Goal: Task Accomplishment & Management: Manage account settings

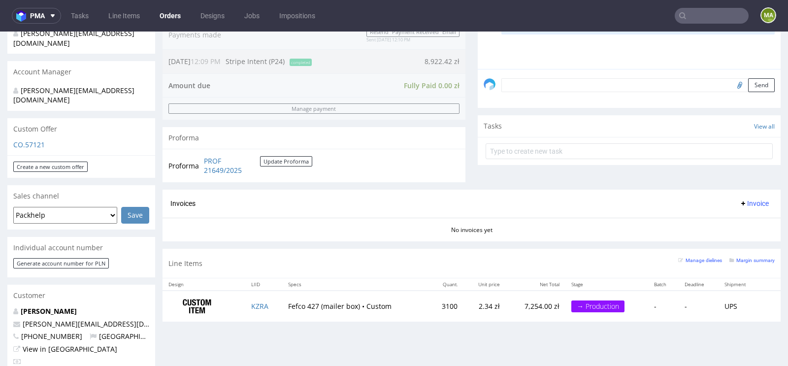
scroll to position [306, 0]
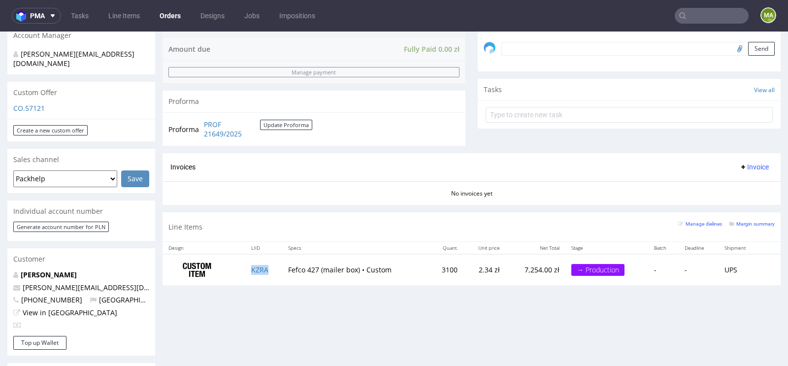
click at [268, 267] on td "KZRA" at bounding box center [263, 269] width 37 height 31
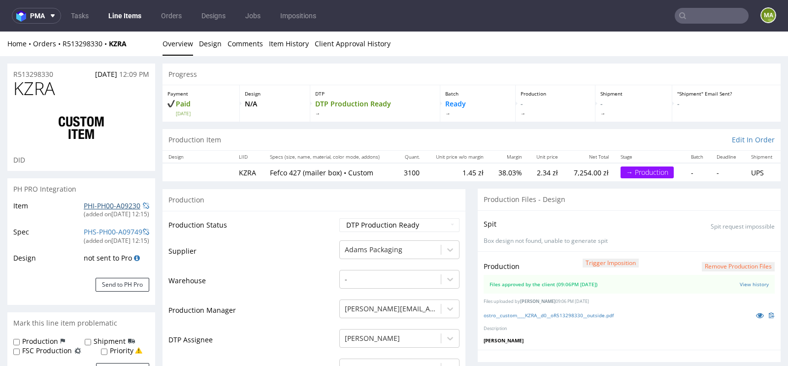
click at [94, 205] on link "PHI-PH00-A09230" at bounding box center [112, 205] width 57 height 9
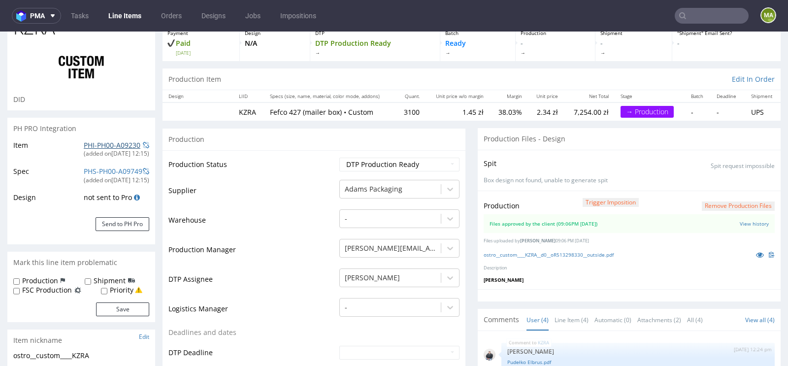
scroll to position [86, 0]
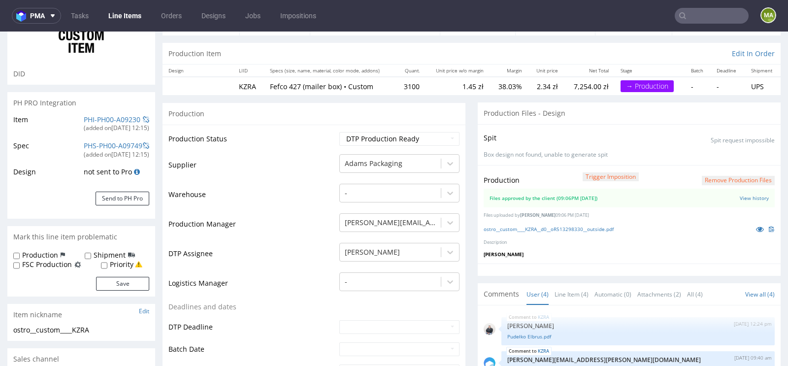
click at [543, 233] on div "Production Trigger Imposition Remove production files Files approved by the cli…" at bounding box center [629, 214] width 303 height 99
click at [545, 226] on link "ostro__custom____KZRA__d0__oR513298330__outside.pdf" at bounding box center [549, 229] width 130 height 7
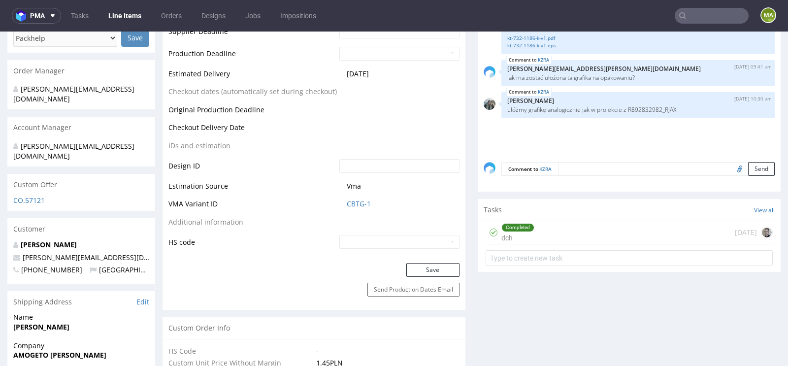
scroll to position [445, 0]
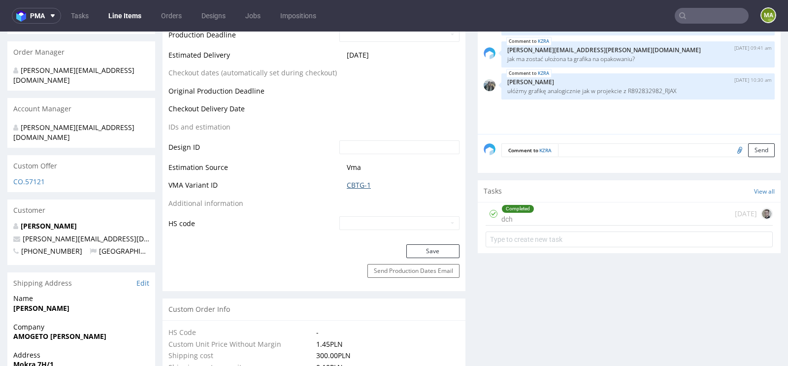
click at [358, 181] on link "CBTG-1" at bounding box center [359, 185] width 24 height 10
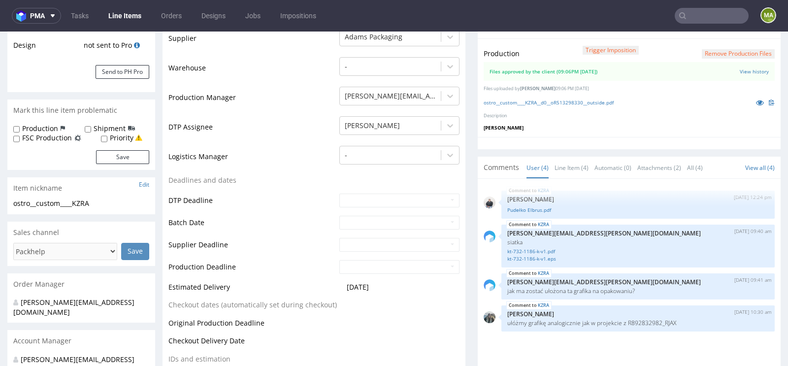
scroll to position [0, 0]
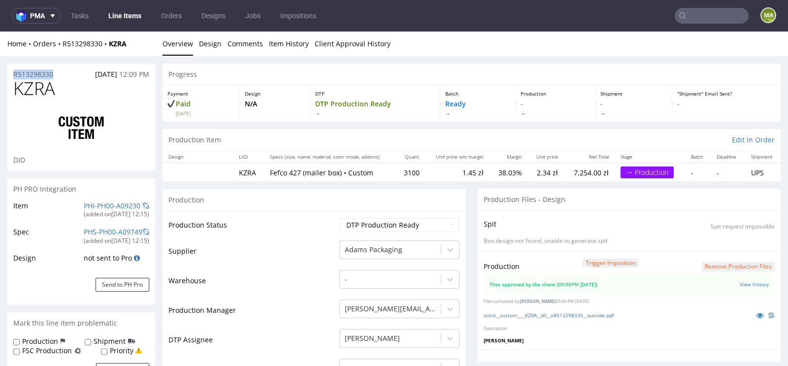
click at [66, 71] on div "R513298330 08.10.2025 12:09 PM" at bounding box center [81, 72] width 148 height 16
drag, startPoint x: 62, startPoint y: 73, endPoint x: 0, endPoint y: 73, distance: 62.1
copy p "R513298330"
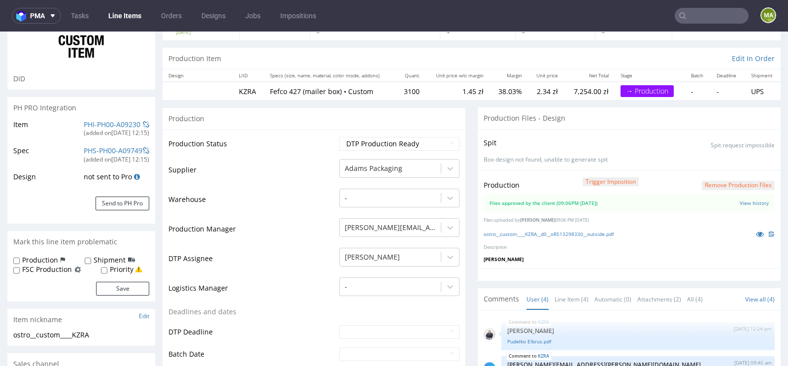
scroll to position [103, 0]
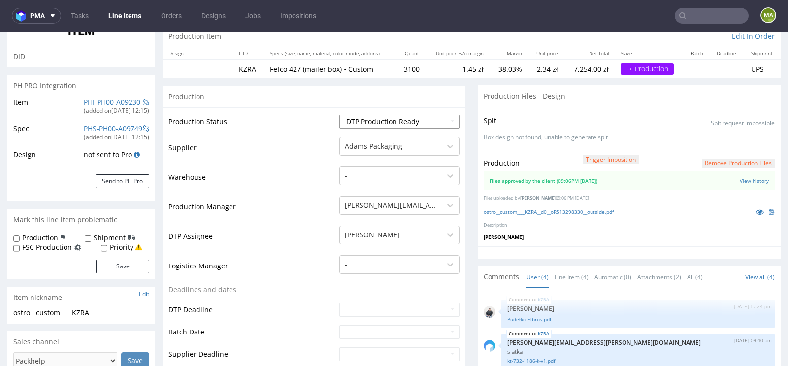
click at [375, 126] on select "Waiting for Artwork Waiting for Diecut Waiting for Mockup Waiting for DTP Waiti…" at bounding box center [400, 122] width 120 height 14
select select "production_in_process"
click at [340, 115] on select "Waiting for Artwork Waiting for Diecut Waiting for Mockup Waiting for DTP Waiti…" at bounding box center [400, 122] width 120 height 14
click at [288, 188] on td "Warehouse" at bounding box center [253, 181] width 169 height 30
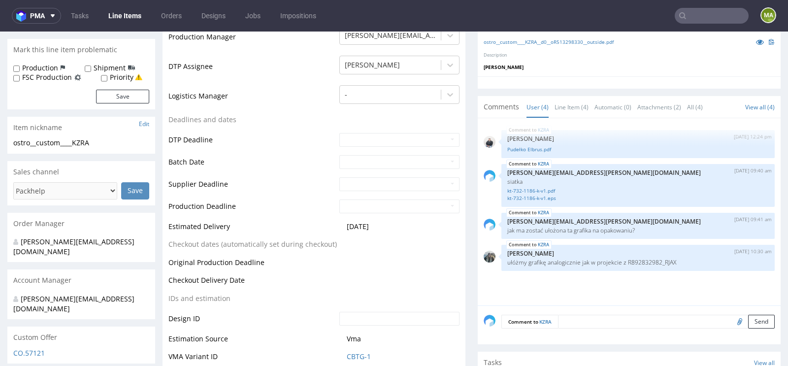
scroll to position [309, 0]
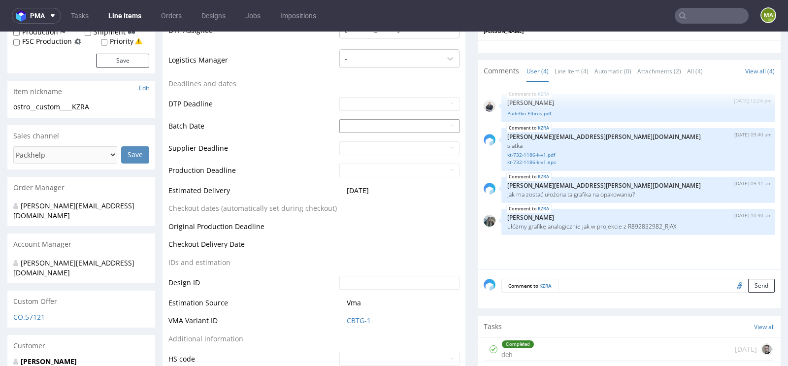
click at [371, 127] on input "text" at bounding box center [400, 126] width 120 height 14
click at [374, 189] on td "7" at bounding box center [376, 191] width 15 height 15
click at [399, 129] on input "[DATE]" at bounding box center [400, 126] width 120 height 14
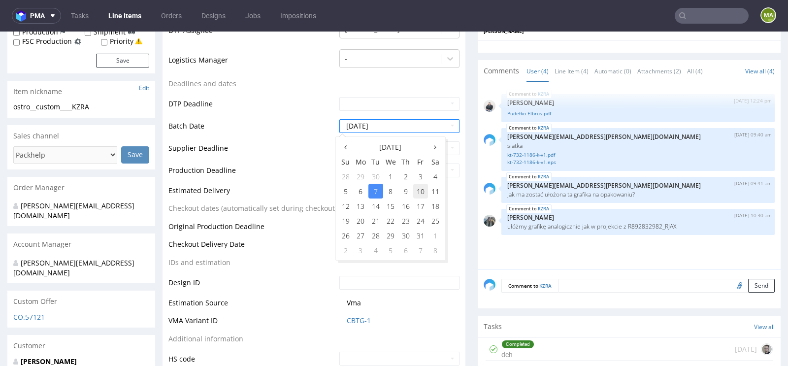
click at [424, 193] on td "10" at bounding box center [420, 191] width 15 height 15
type input "2025-10-10"
click at [296, 193] on td "Estimated Delivery" at bounding box center [253, 194] width 169 height 18
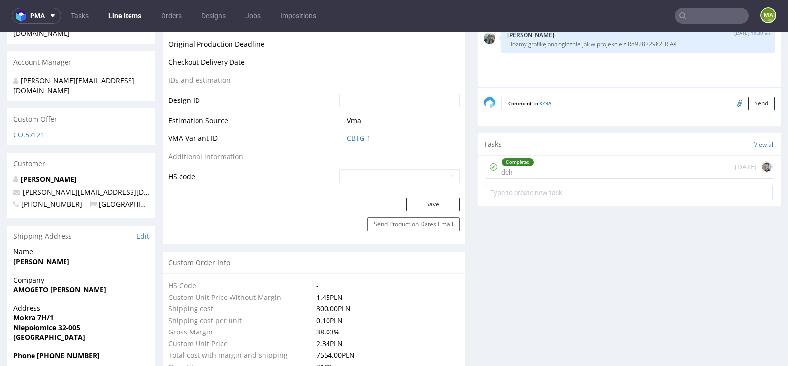
scroll to position [500, 0]
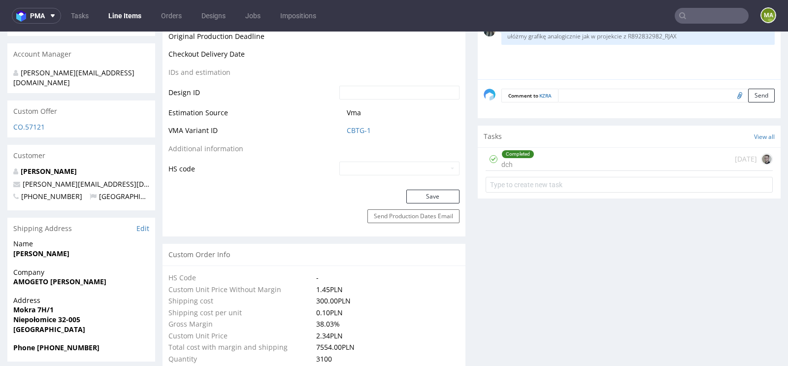
click at [411, 194] on button "Save" at bounding box center [433, 197] width 53 height 14
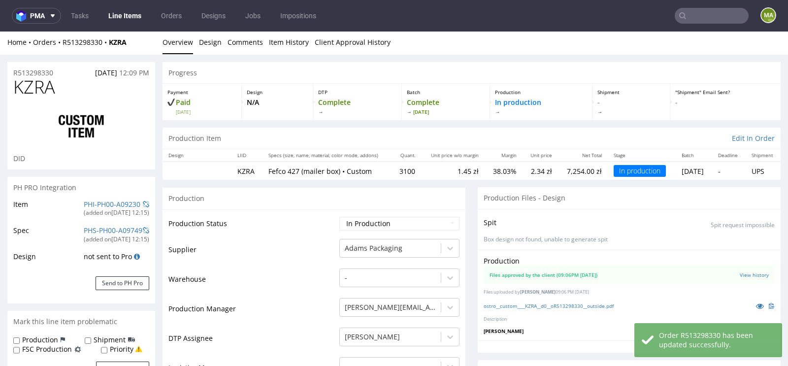
scroll to position [0, 0]
click at [33, 67] on div "R513298330 08.10.2025 12:09 PM" at bounding box center [81, 72] width 148 height 16
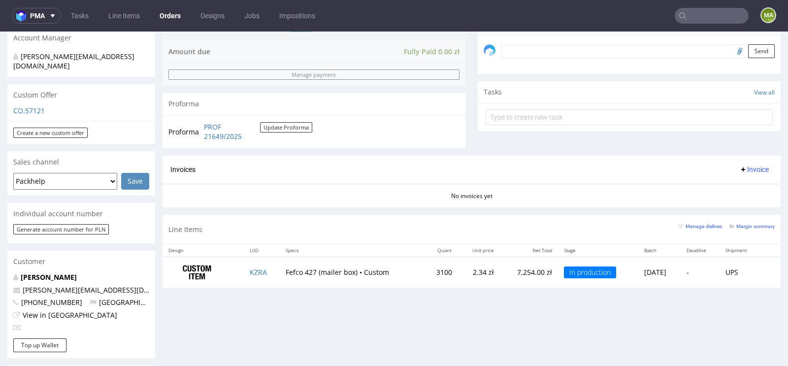
scroll to position [343, 0]
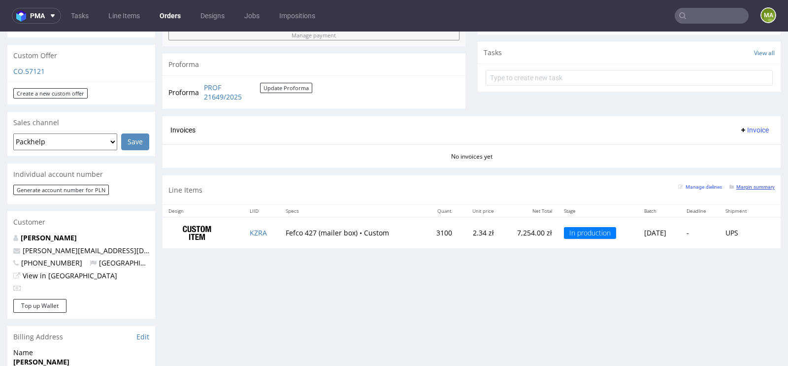
click at [754, 187] on small "Margin summary" at bounding box center [752, 186] width 45 height 5
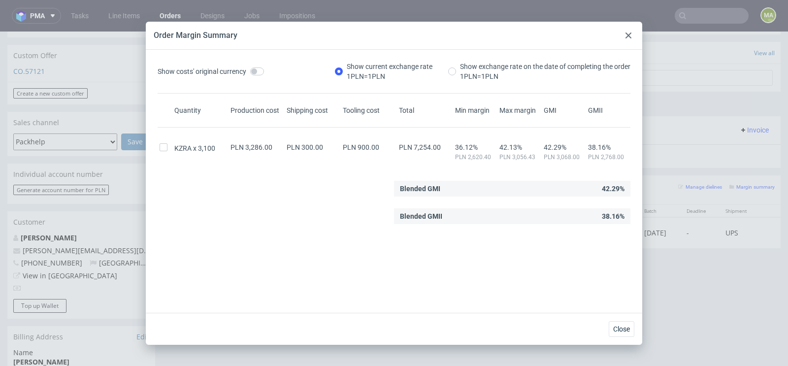
click at [627, 33] on icon at bounding box center [629, 36] width 6 height 6
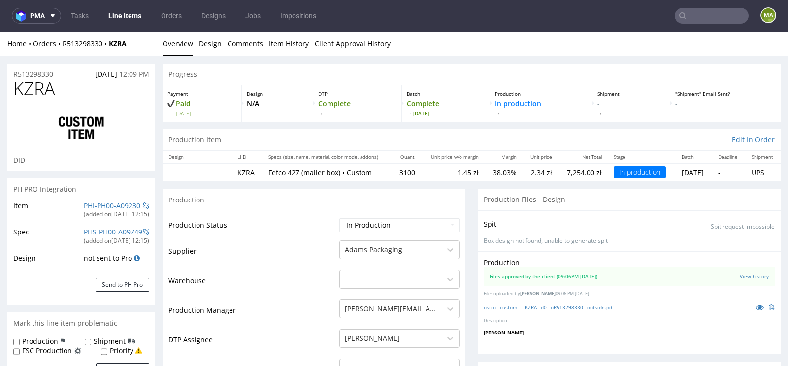
click at [691, 13] on input "text" at bounding box center [712, 16] width 74 height 16
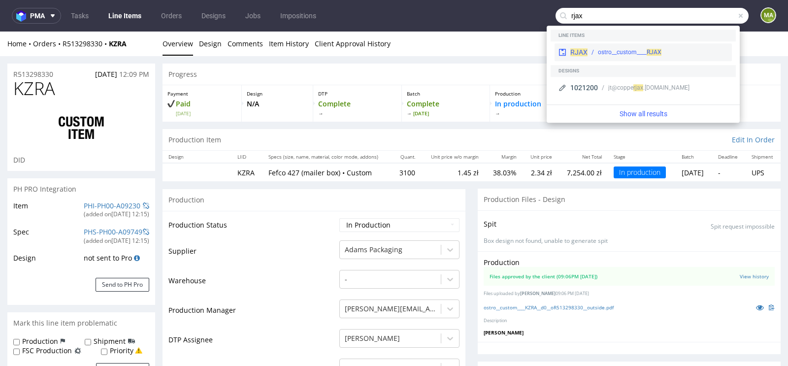
type input "rjax"
click at [603, 48] on div "ostro__custom____ RJAX" at bounding box center [630, 52] width 64 height 9
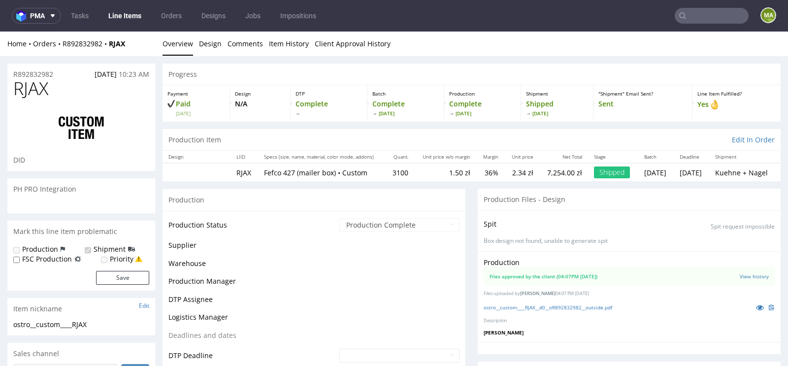
scroll to position [35, 0]
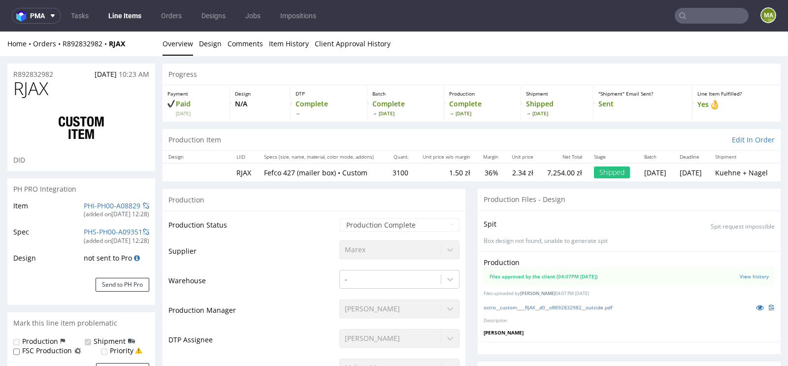
select select "in_progress"
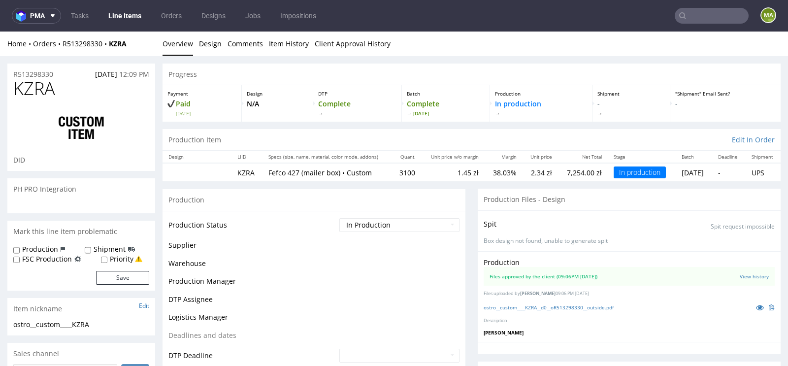
scroll to position [0, 0]
select select "in_progress"
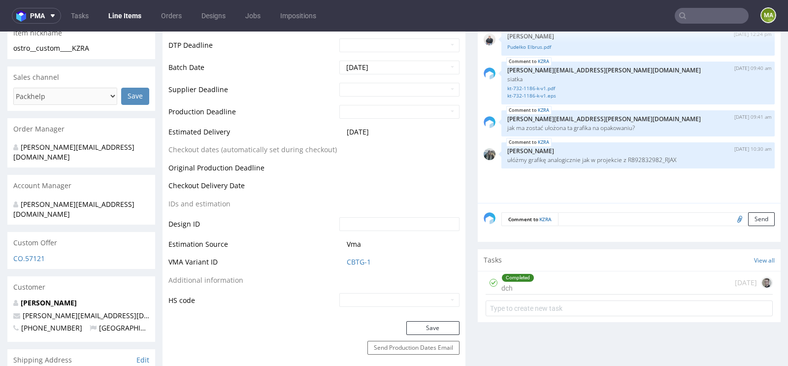
scroll to position [381, 0]
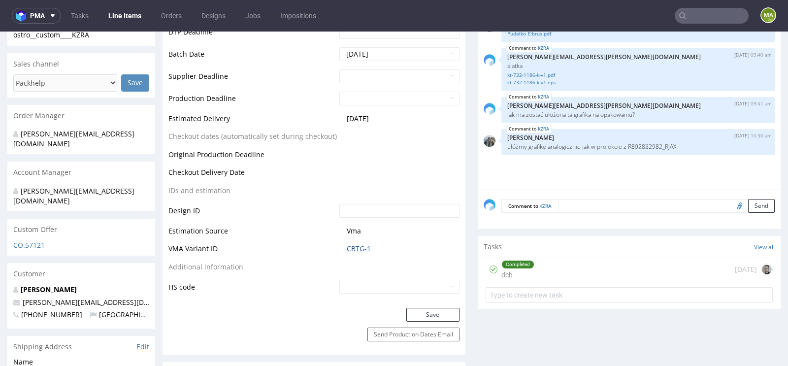
click at [353, 250] on link "CBTG-1" at bounding box center [359, 249] width 24 height 10
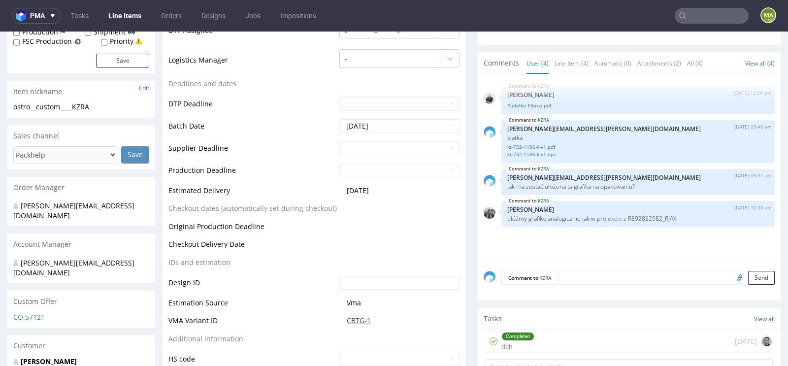
scroll to position [312, 0]
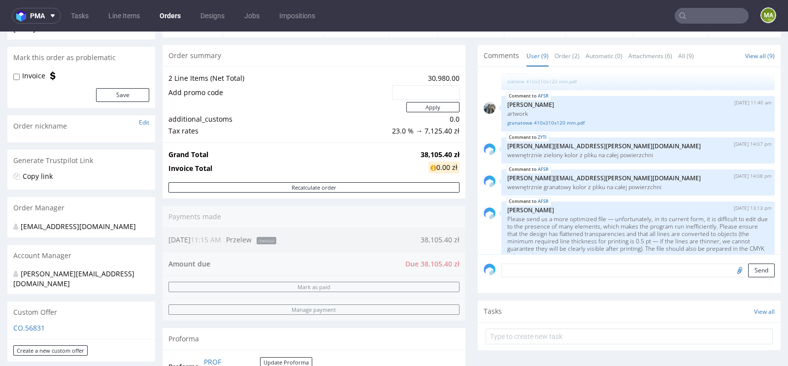
scroll to position [114, 0]
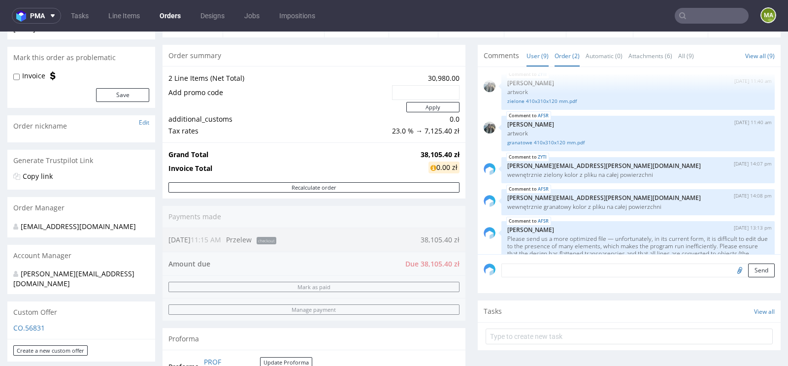
click at [569, 55] on link "Order (2)" at bounding box center [567, 55] width 25 height 21
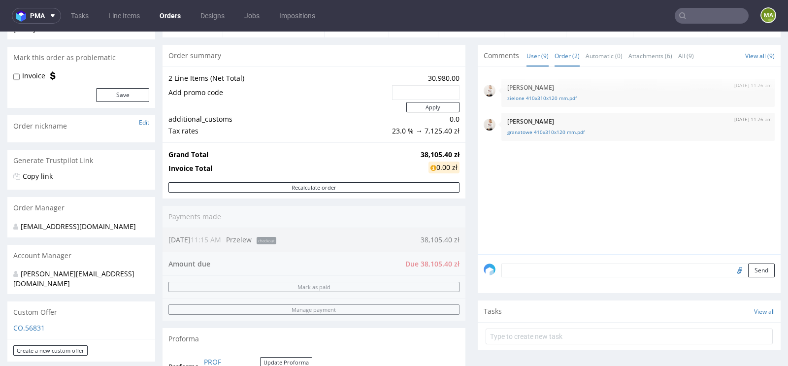
click at [532, 52] on link "User (9)" at bounding box center [538, 55] width 22 height 21
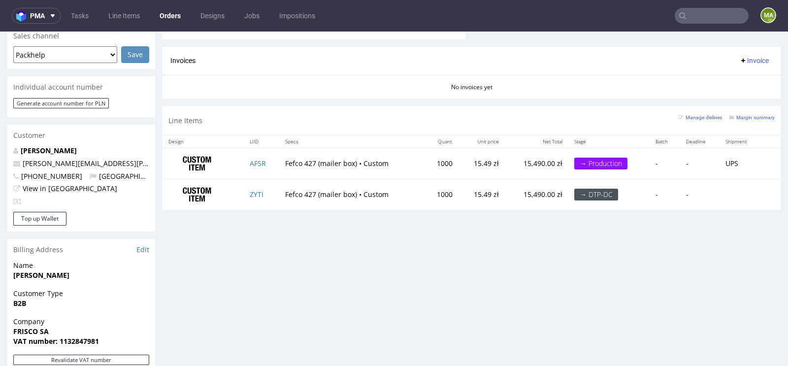
scroll to position [421, 0]
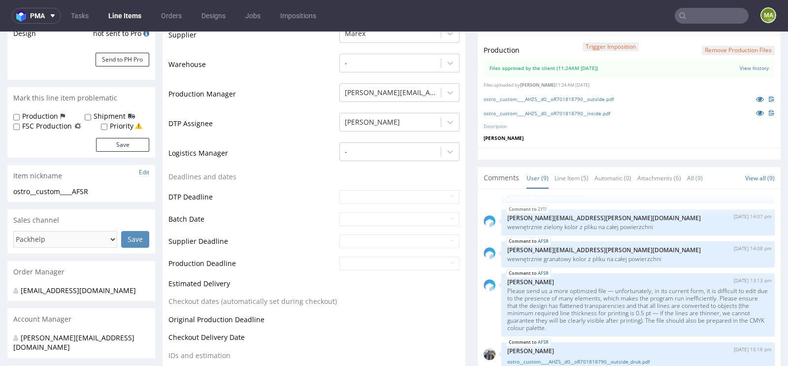
scroll to position [209, 0]
click at [570, 177] on link "Line Item (5)" at bounding box center [572, 177] width 34 height 21
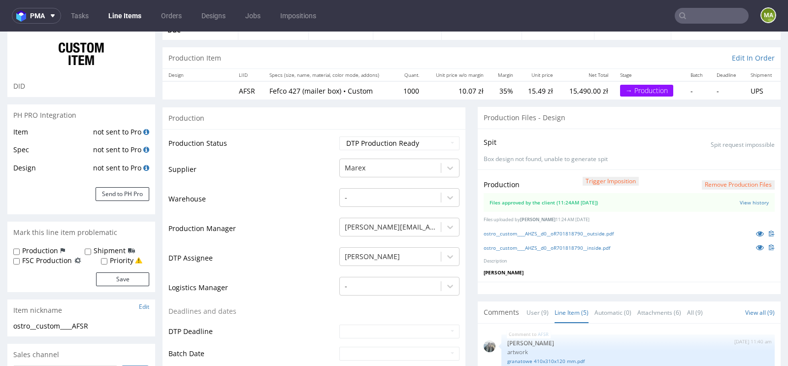
scroll to position [0, 0]
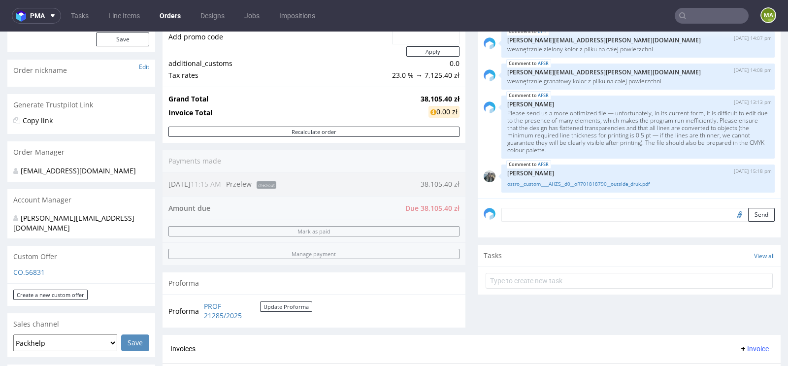
scroll to position [152, 0]
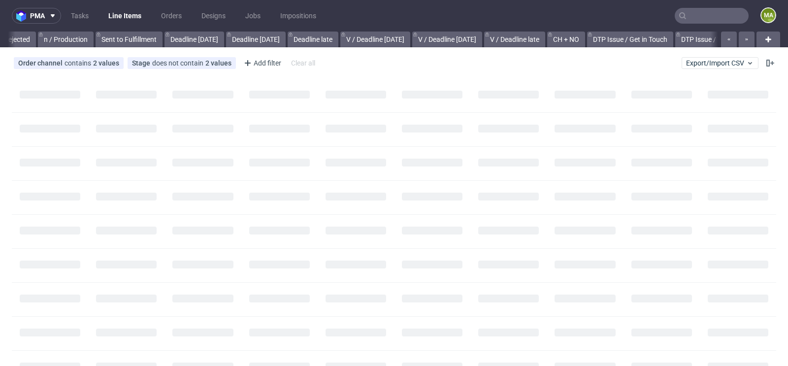
click at [687, 15] on input "text" at bounding box center [712, 16] width 74 height 16
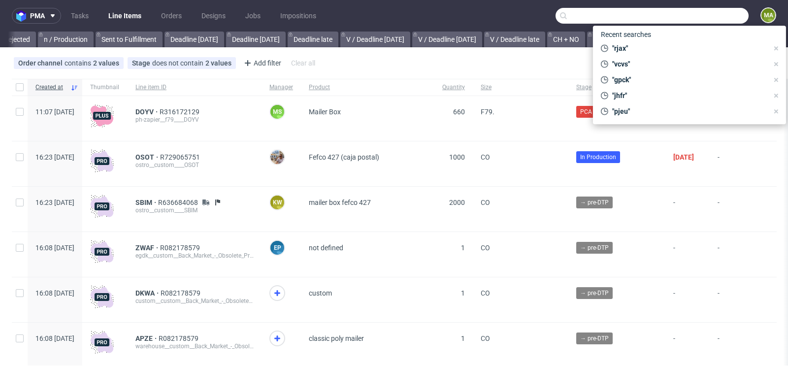
scroll to position [0, 1114]
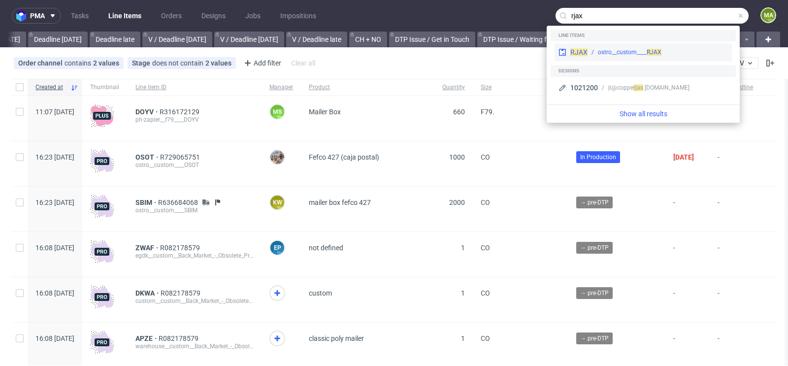
type input "rjax"
click at [622, 46] on div "RJAX ostro__custom____ RJAX" at bounding box center [643, 52] width 177 height 18
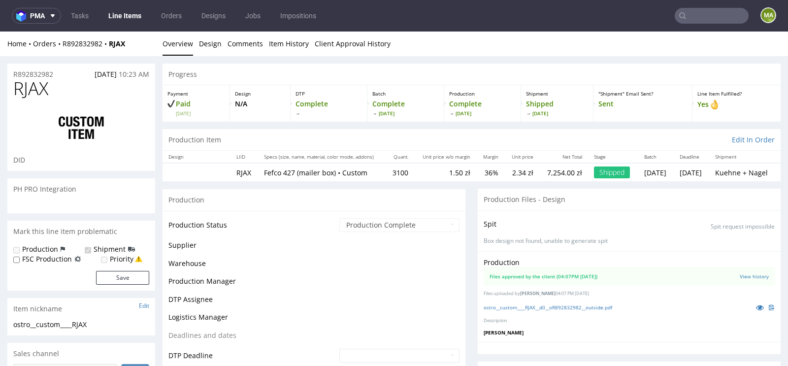
scroll to position [35, 0]
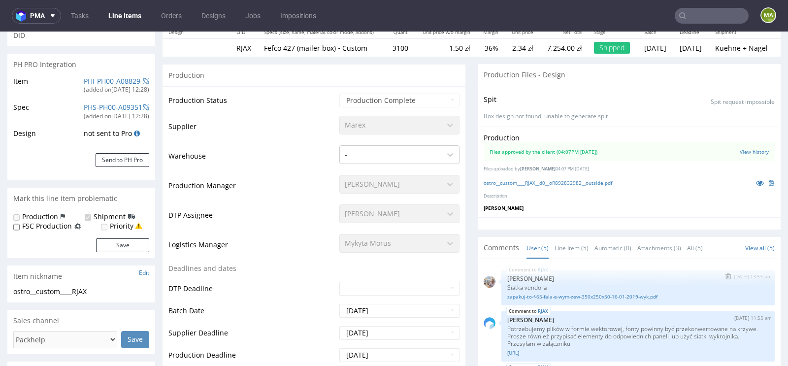
select select "in_progress"
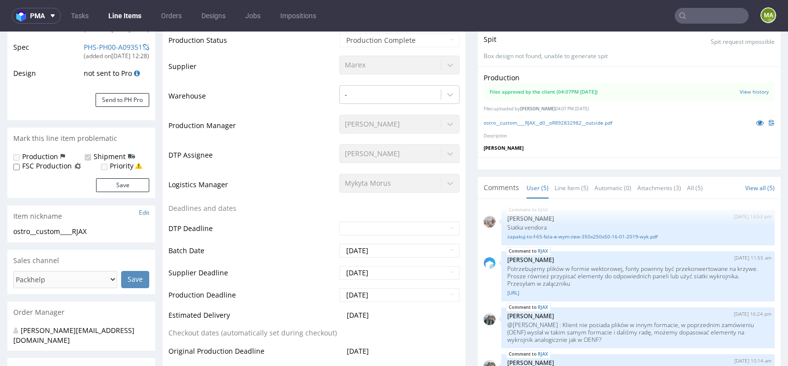
click at [752, 126] on p at bounding box center [764, 122] width 24 height 11
click at [756, 122] on icon at bounding box center [760, 122] width 8 height 7
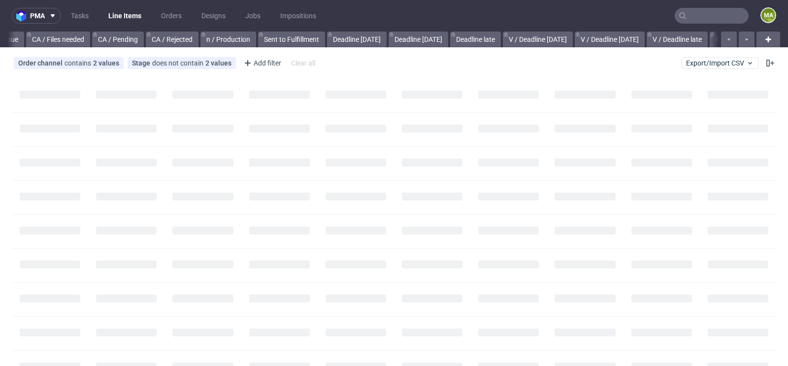
click at [690, 10] on input "text" at bounding box center [712, 16] width 74 height 16
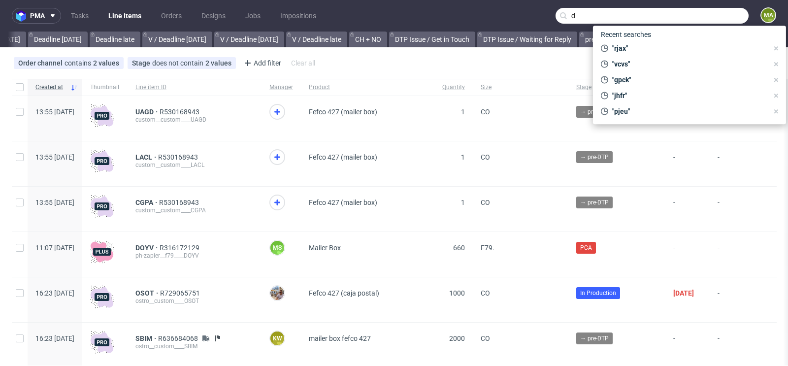
scroll to position [0, 1114]
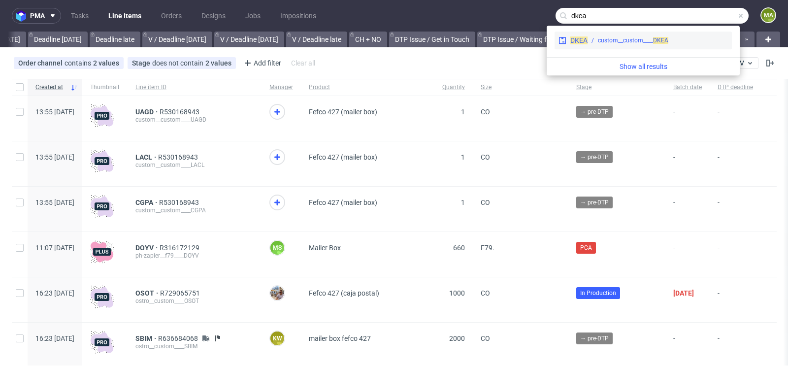
type input "dkea"
click at [608, 42] on div "custom__custom____ DKEA" at bounding box center [633, 40] width 70 height 9
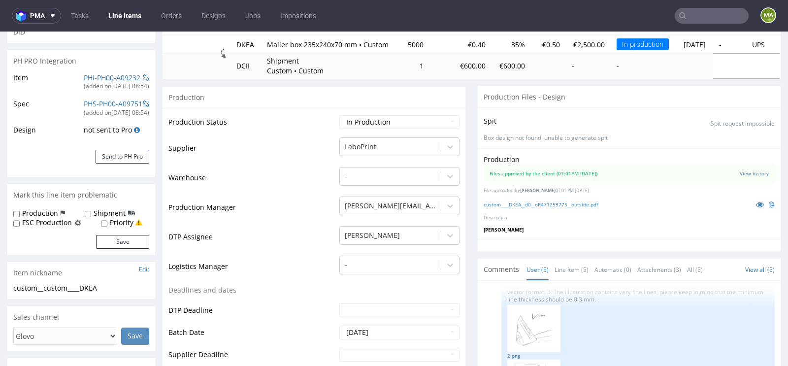
scroll to position [204, 0]
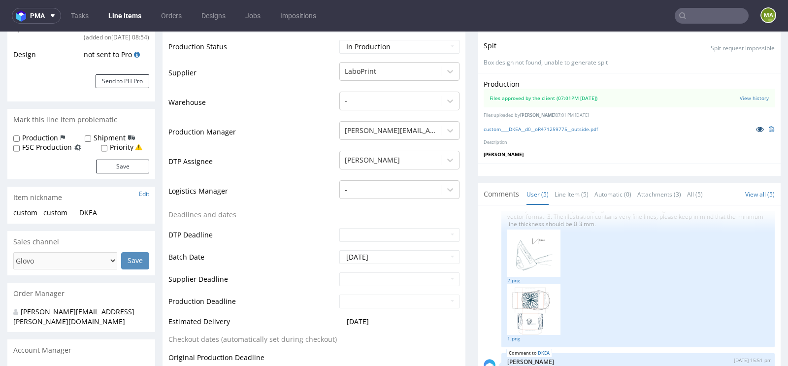
click at [752, 135] on link at bounding box center [761, 129] width 18 height 11
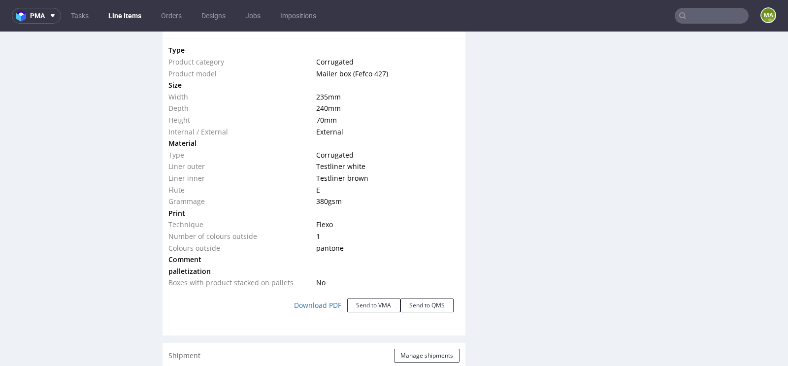
scroll to position [973, 0]
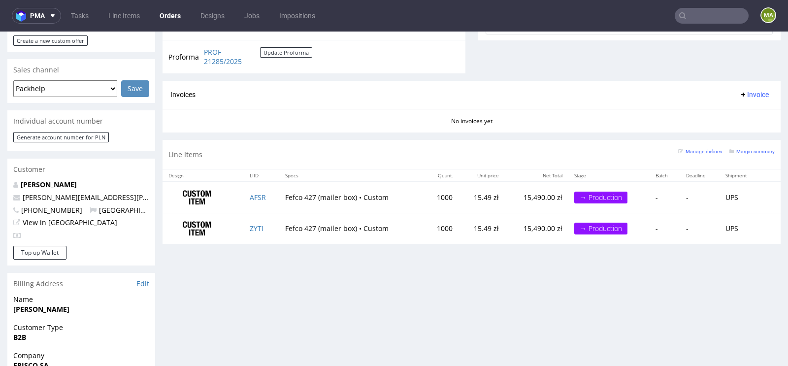
scroll to position [383, 0]
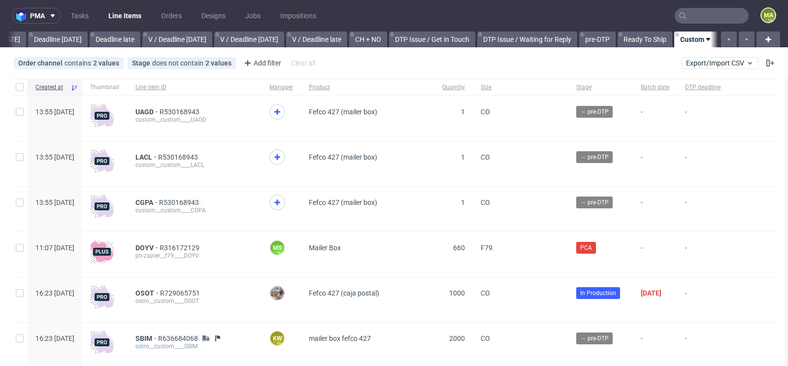
scroll to position [0, 1114]
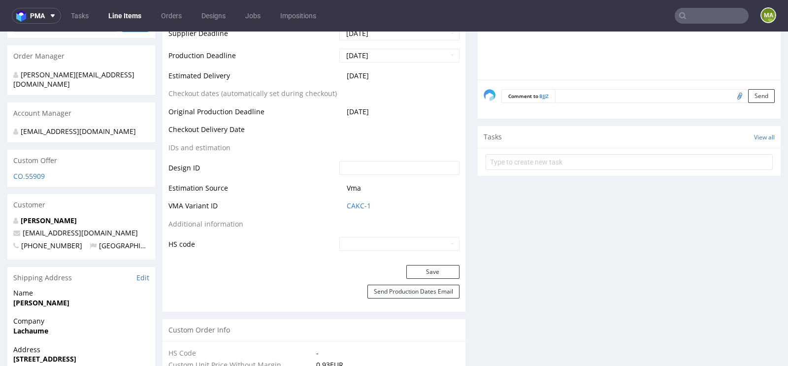
scroll to position [427, 0]
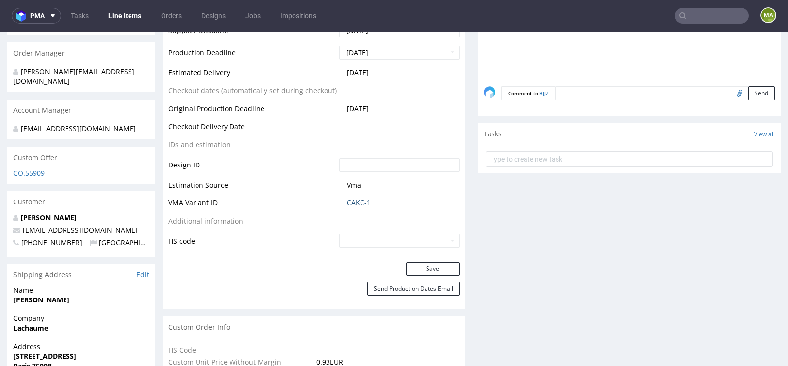
click at [359, 206] on link "CAKC-1" at bounding box center [359, 203] width 24 height 10
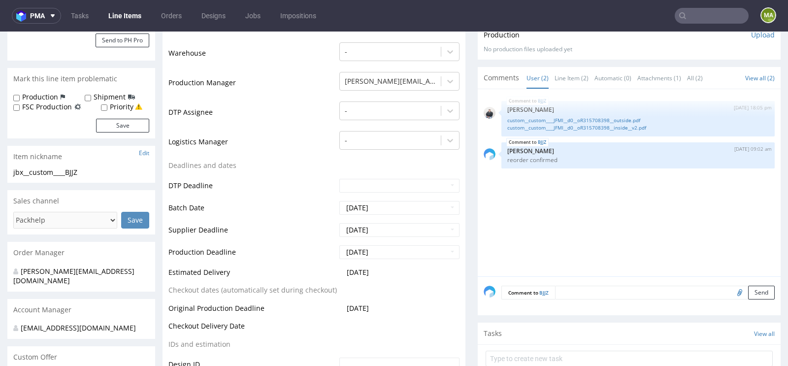
scroll to position [0, 0]
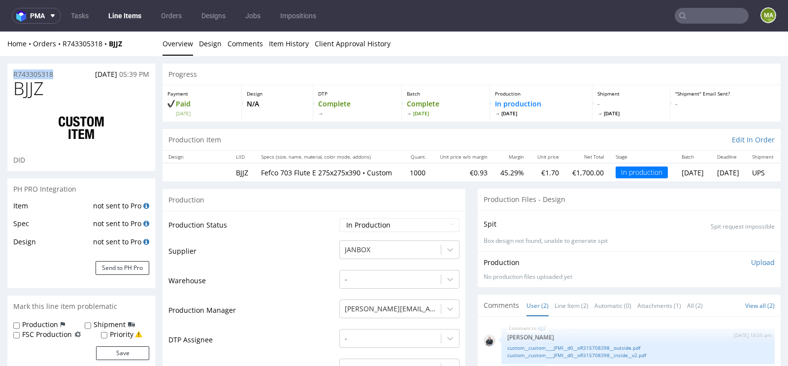
drag, startPoint x: 65, startPoint y: 72, endPoint x: 0, endPoint y: 72, distance: 64.6
copy p "R743305318"
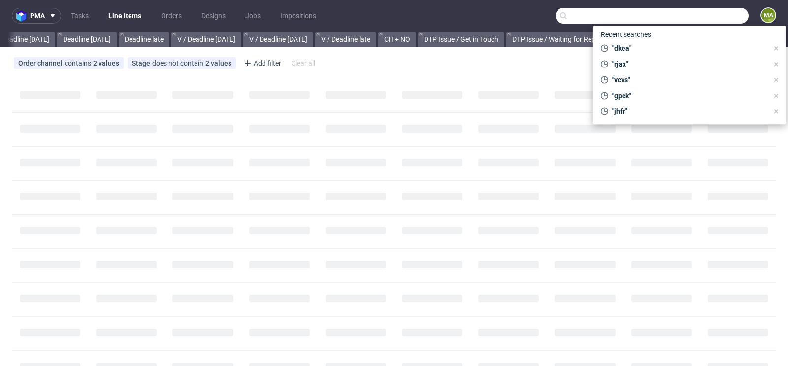
click at [704, 19] on input "text" at bounding box center [652, 16] width 193 height 16
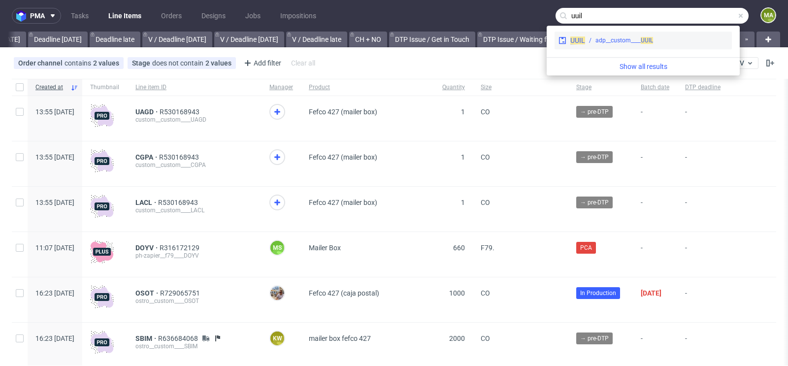
type input "uuil"
click at [632, 43] on div "adp__custom____ UUIL" at bounding box center [625, 40] width 58 height 9
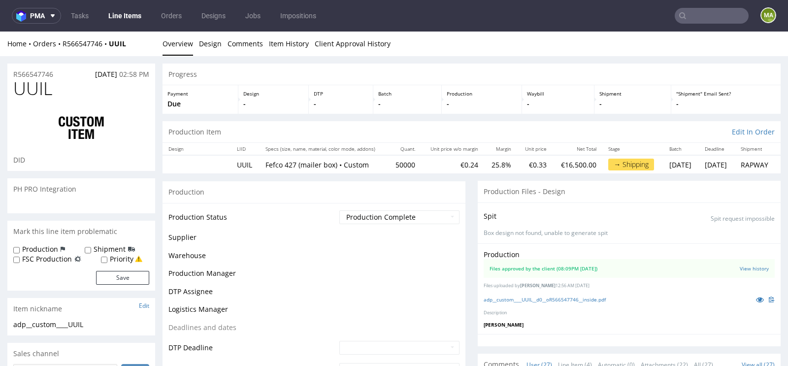
scroll to position [1195, 0]
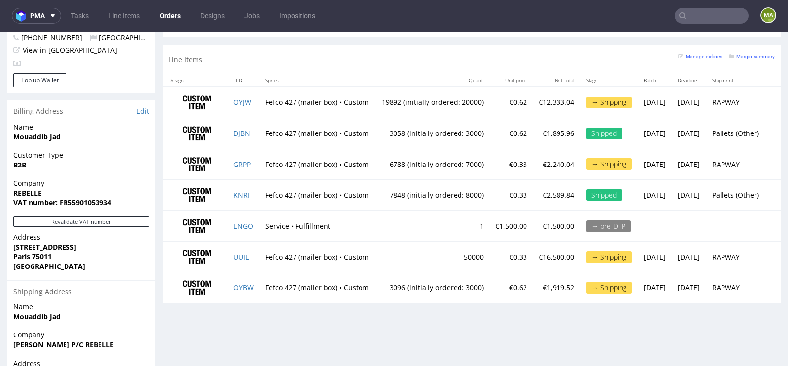
scroll to position [570, 0]
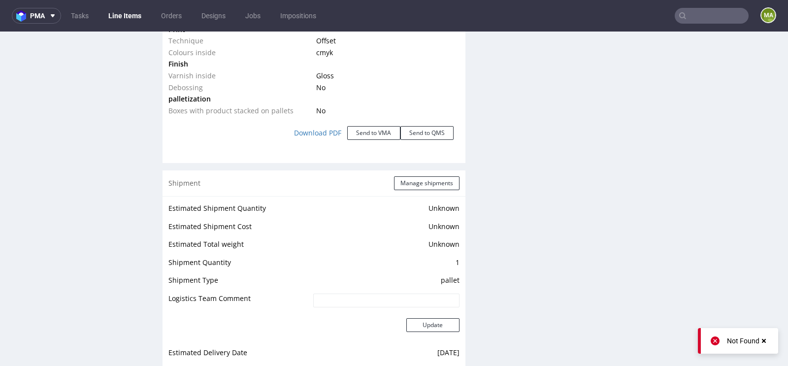
scroll to position [1036, 0]
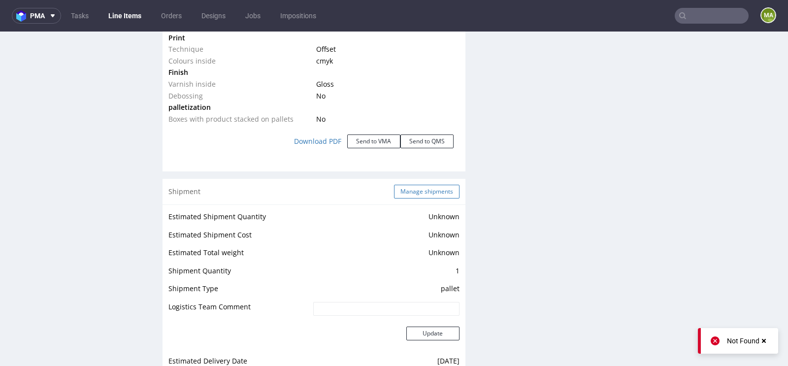
click at [428, 186] on button "Manage shipments" at bounding box center [427, 192] width 66 height 14
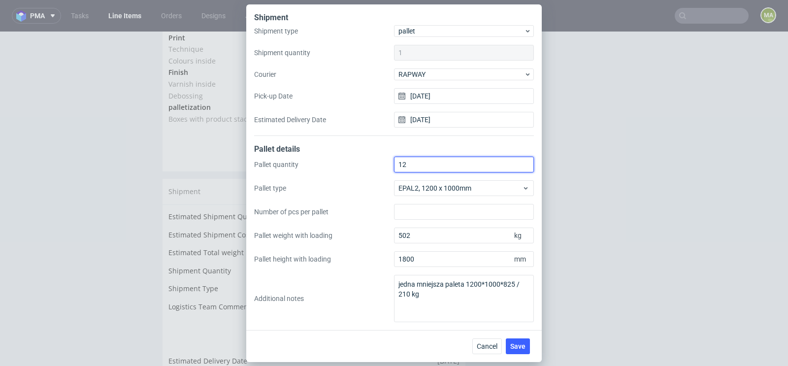
click at [419, 168] on input "12" at bounding box center [464, 165] width 140 height 16
type input "13"
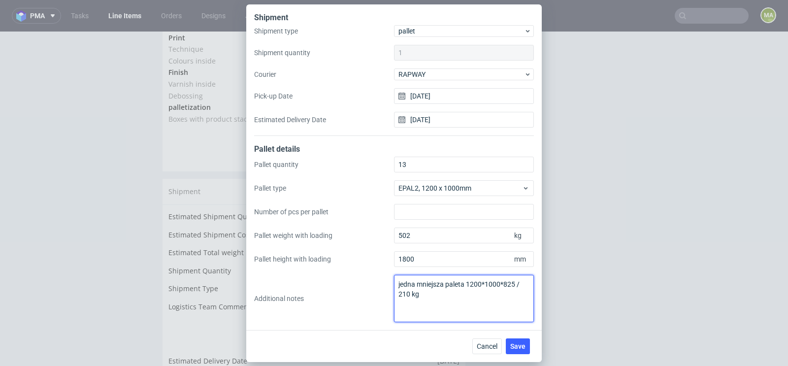
drag, startPoint x: 439, startPoint y: 293, endPoint x: 467, endPoint y: 286, distance: 28.4
click at [467, 286] on textarea "jedna mniejsza paleta 1200*1000*825 / 210 kg" at bounding box center [464, 298] width 140 height 47
paste textarea
type textarea "jedna mniejsza paleta 1200*1000*825 / 110kg"
click at [520, 343] on span "Save" at bounding box center [518, 346] width 15 height 7
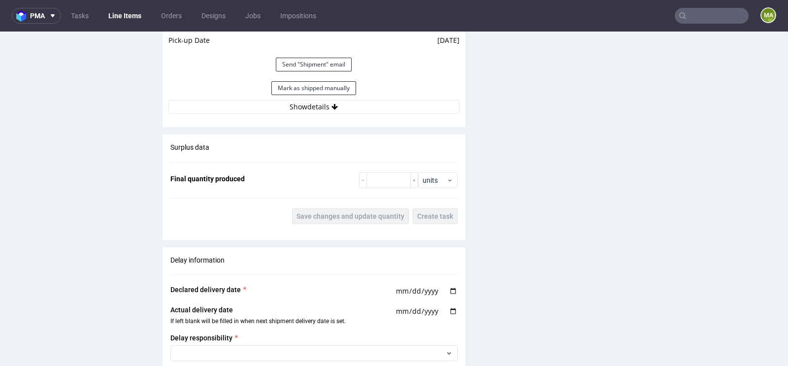
scroll to position [1392, 0]
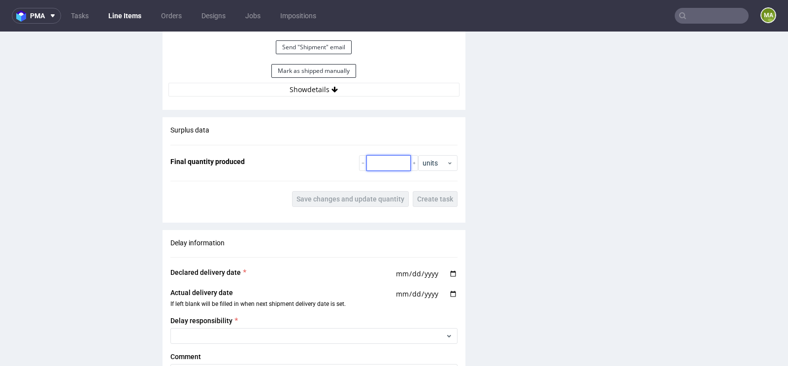
click at [387, 162] on input "number" at bounding box center [389, 163] width 44 height 16
paste input "48674"
type input "48674"
click at [355, 191] on button "Save changes and update quantity" at bounding box center [350, 199] width 117 height 16
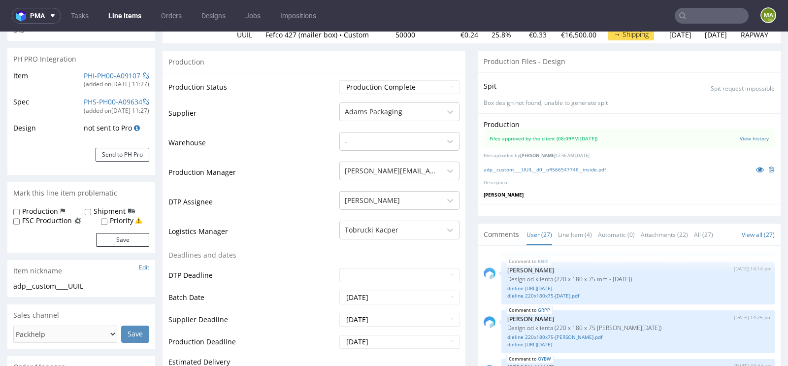
scroll to position [0, 0]
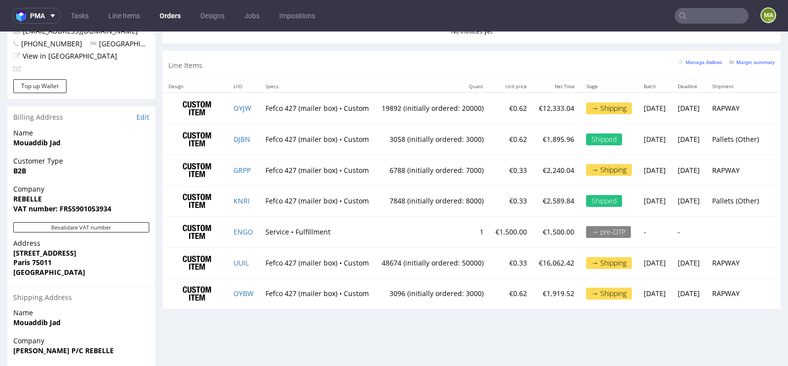
scroll to position [559, 0]
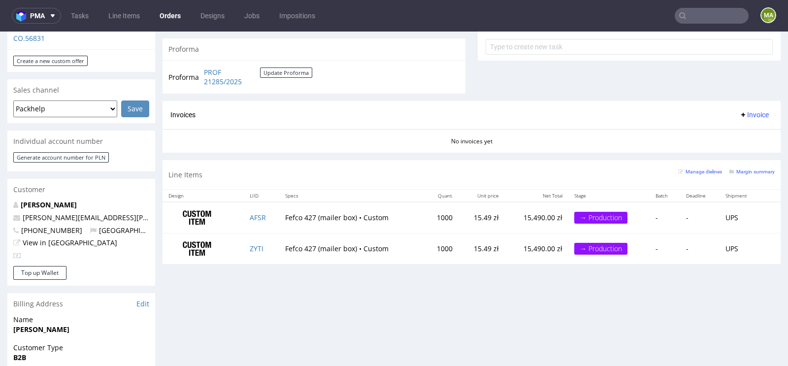
scroll to position [377, 0]
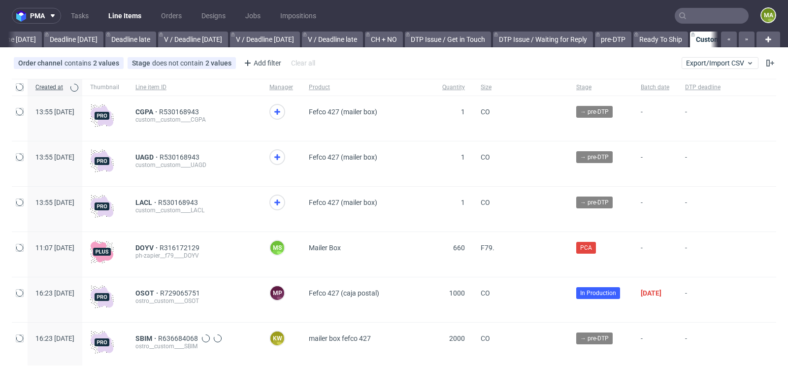
scroll to position [0, 1114]
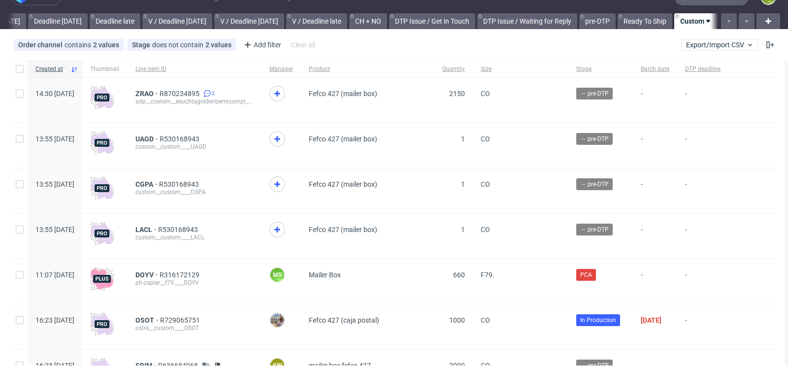
scroll to position [13, 0]
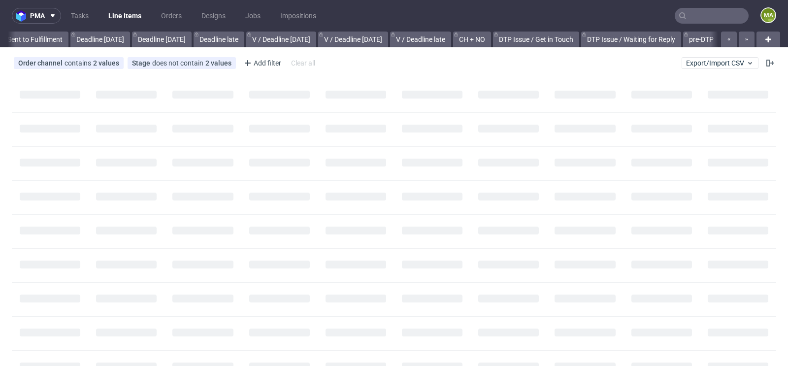
click at [709, 11] on input "text" at bounding box center [712, 16] width 74 height 16
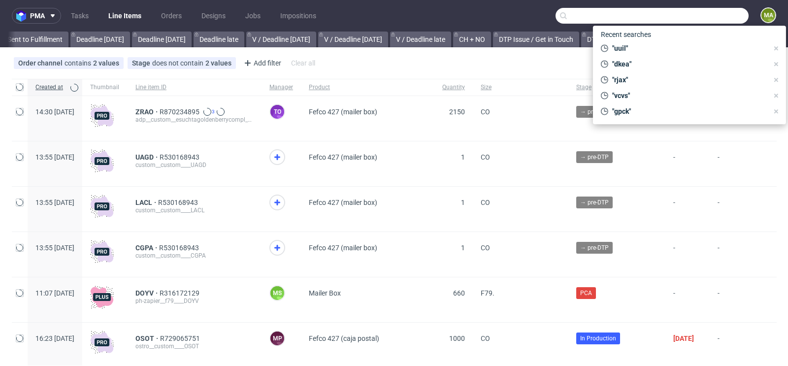
scroll to position [0, 1114]
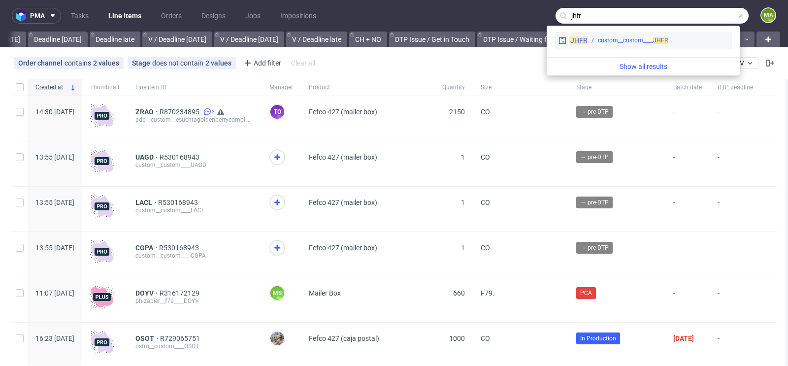
type input "jhfr"
click at [659, 48] on div "JHFR custom__custom____ JHFR" at bounding box center [643, 41] width 177 height 18
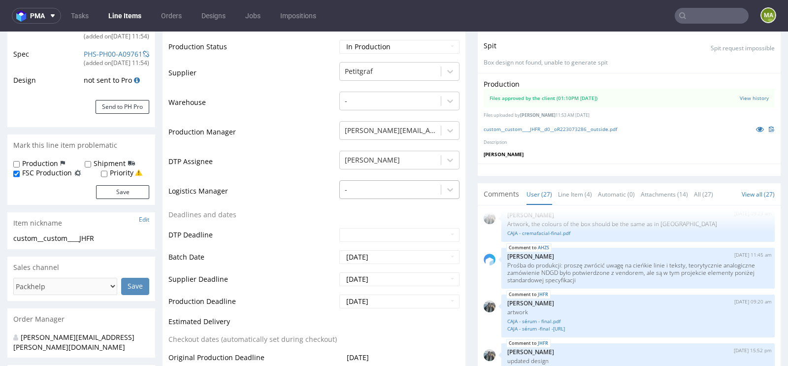
scroll to position [197, 0]
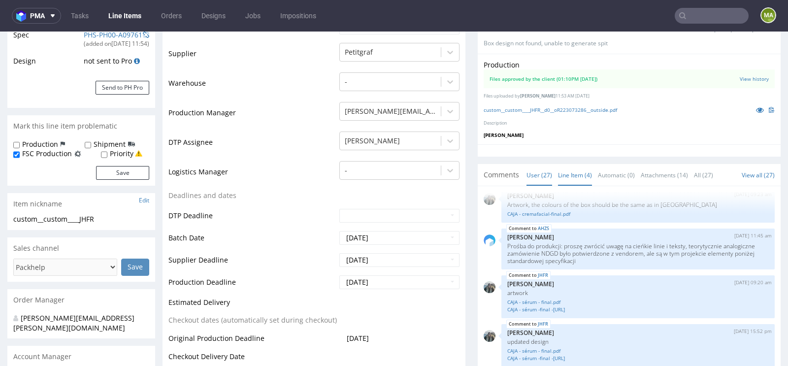
click at [582, 175] on link "Line Item (4)" at bounding box center [575, 175] width 34 height 21
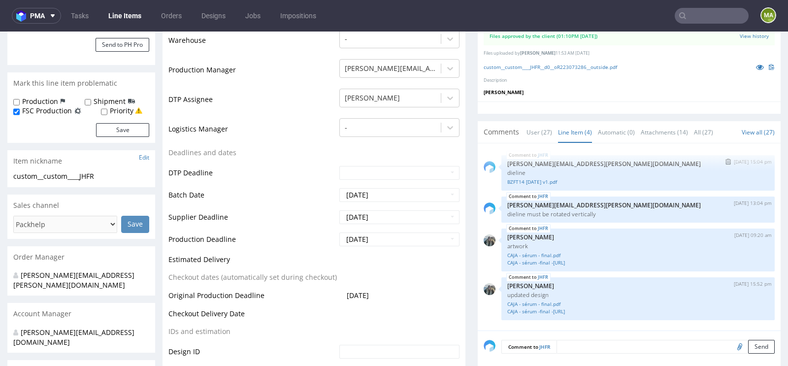
scroll to position [234, 0]
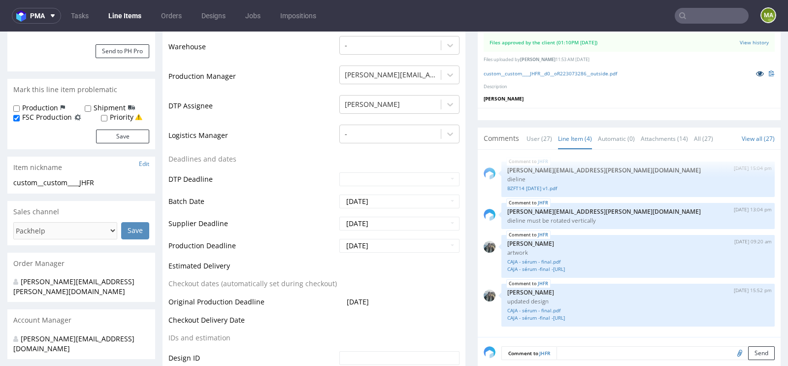
click at [756, 73] on icon at bounding box center [760, 73] width 8 height 7
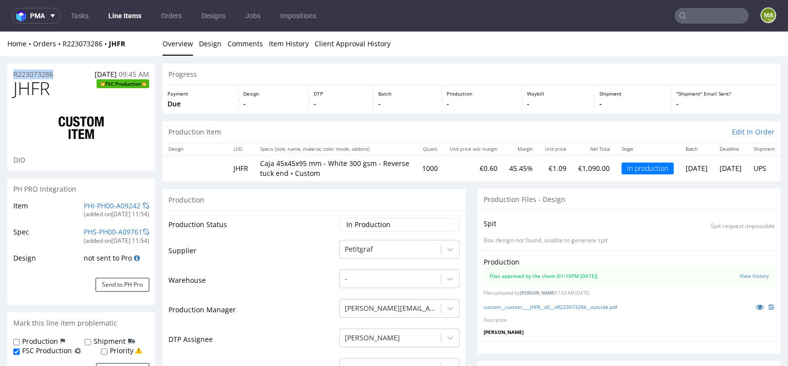
drag, startPoint x: 63, startPoint y: 73, endPoint x: 0, endPoint y: 73, distance: 63.1
copy p "R223073286"
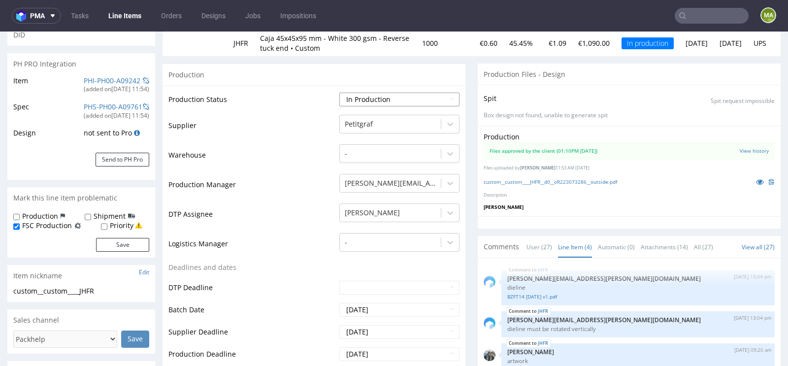
scroll to position [158, 0]
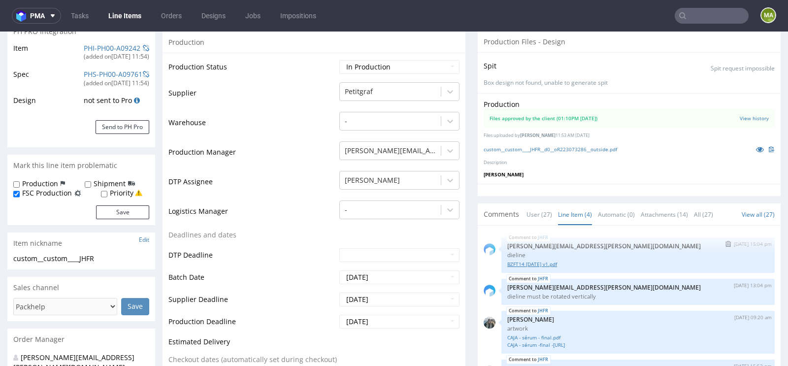
click at [520, 264] on link "BZFT14 2025-03-28 v1.pdf" at bounding box center [639, 264] width 262 height 7
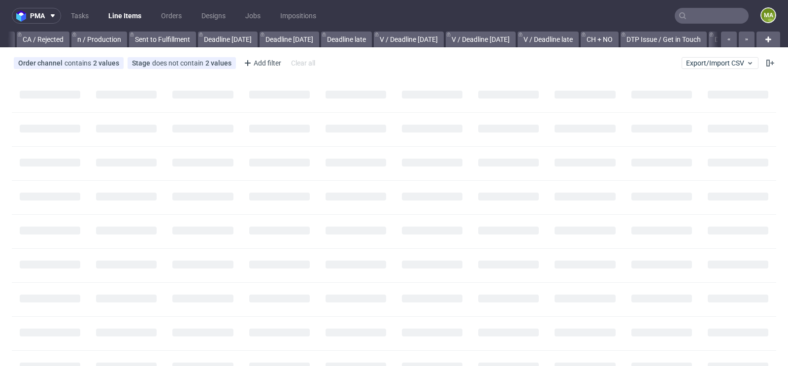
click at [690, 19] on input "text" at bounding box center [712, 16] width 74 height 16
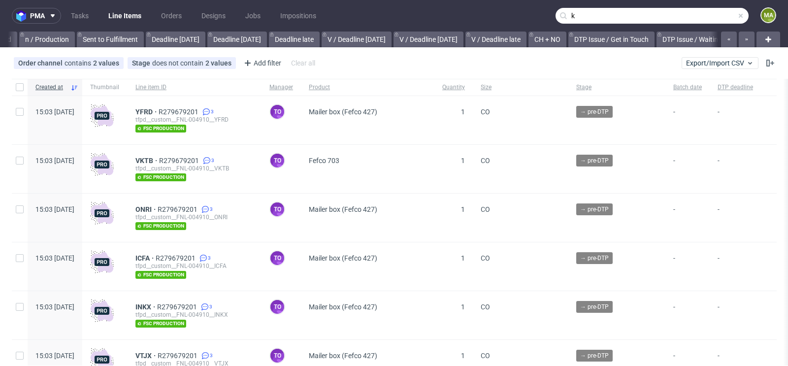
scroll to position [0, 1114]
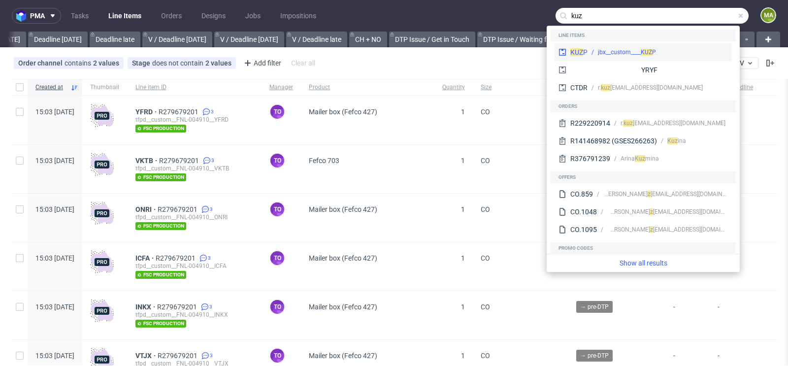
type input "kuz"
click at [652, 49] on div "Z P" at bounding box center [652, 52] width 7 height 9
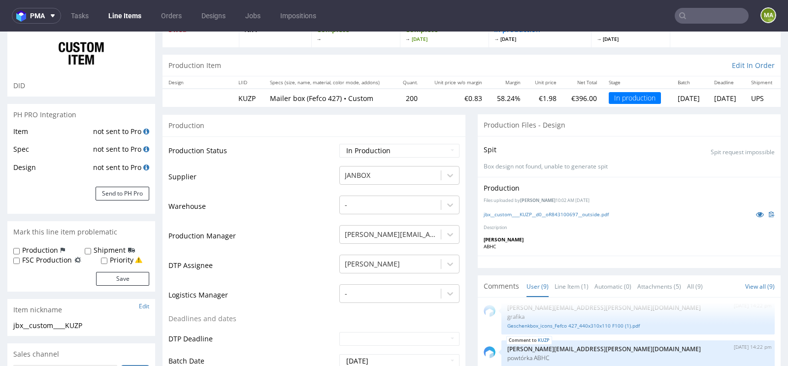
scroll to position [75, 0]
click at [756, 212] on icon at bounding box center [760, 213] width 8 height 7
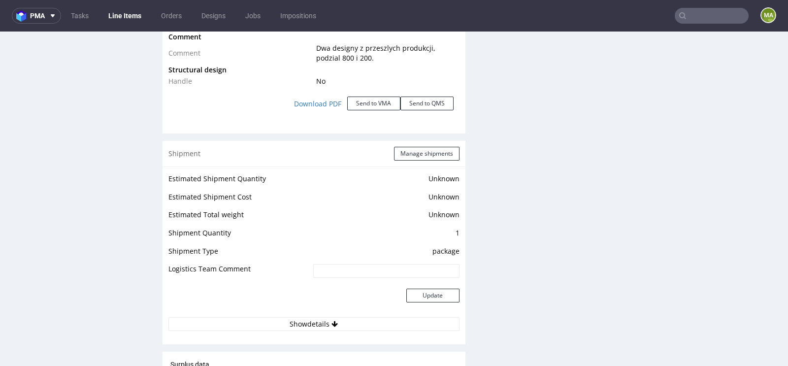
scroll to position [1138, 0]
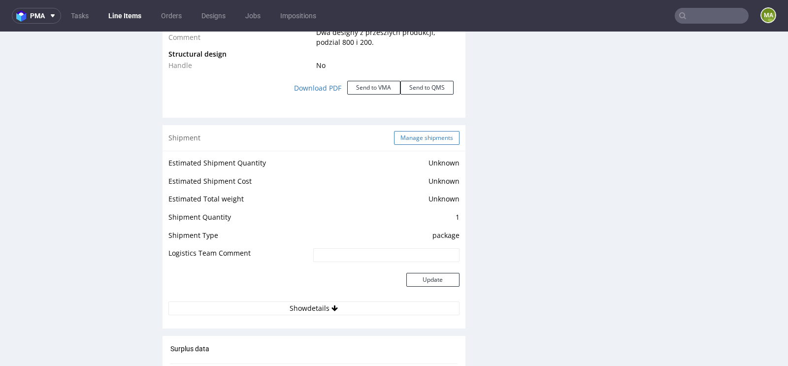
click at [413, 131] on button "Manage shipments" at bounding box center [427, 138] width 66 height 14
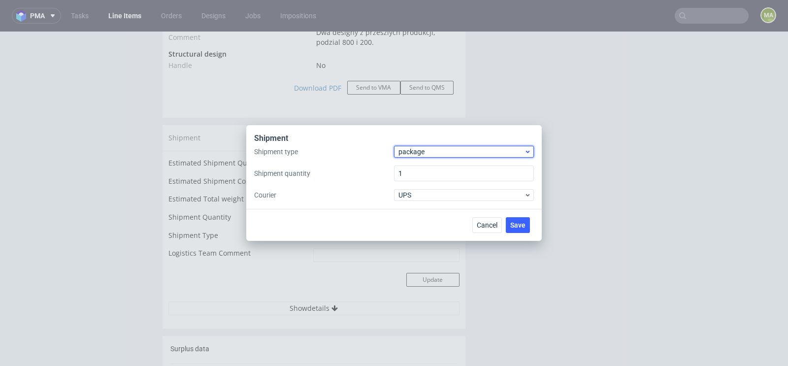
click at [424, 154] on span "package" at bounding box center [462, 152] width 126 height 10
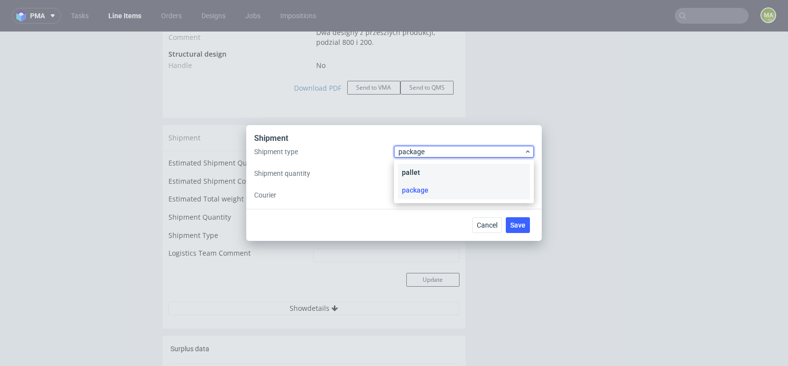
click at [421, 168] on div "pallet" at bounding box center [464, 173] width 132 height 18
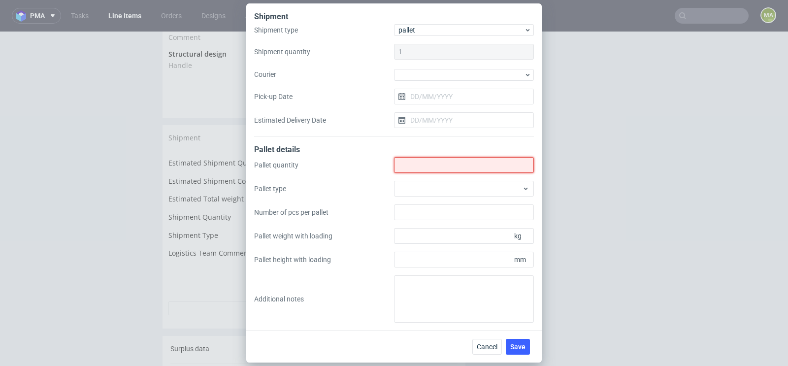
click at [421, 168] on input "Shipment type" at bounding box center [464, 165] width 140 height 16
type input "1"
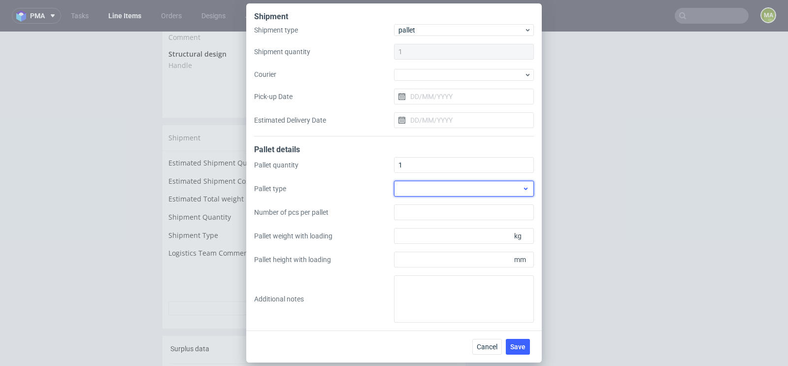
click at [490, 190] on div at bounding box center [464, 189] width 140 height 16
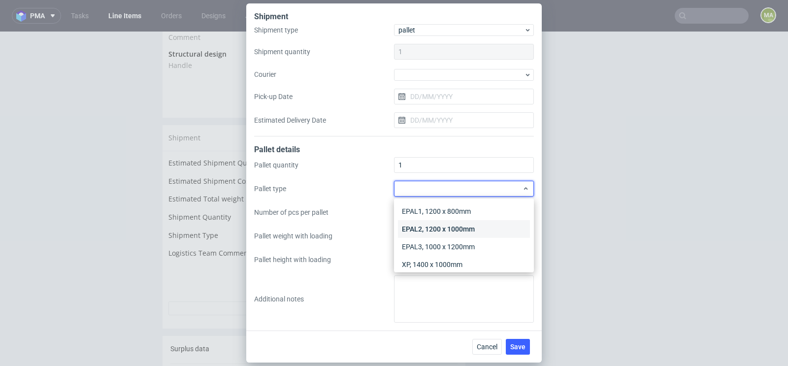
click at [459, 228] on div "EPAL2, 1200 x 1000mm" at bounding box center [464, 229] width 132 height 18
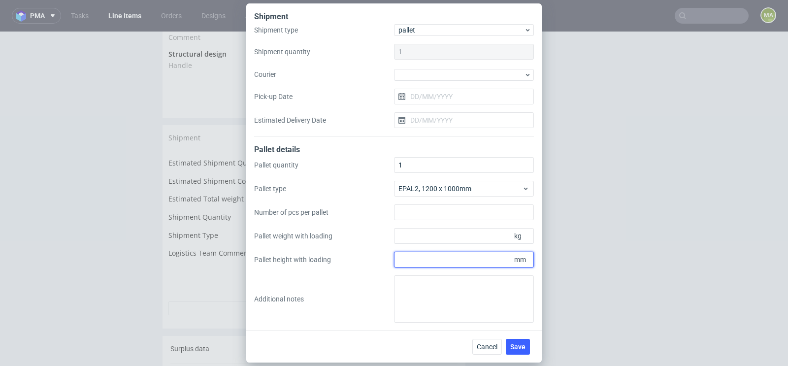
click at [450, 261] on input "Pallet height with loading" at bounding box center [464, 260] width 140 height 16
type input "800"
click at [443, 240] on input "Pallet weight with loading" at bounding box center [464, 236] width 140 height 16
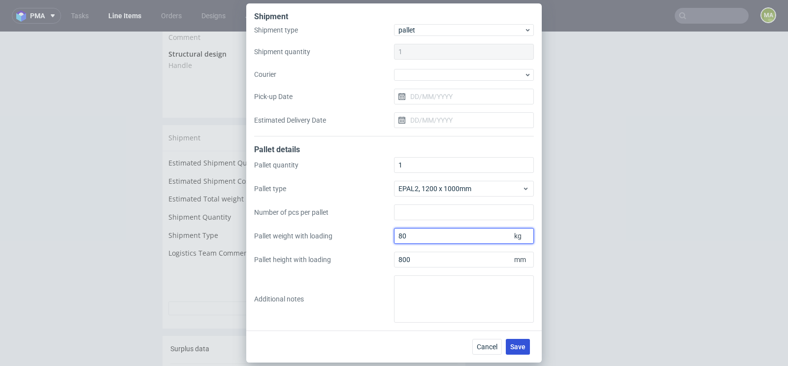
type input "80"
click at [527, 341] on button "Save" at bounding box center [518, 347] width 24 height 16
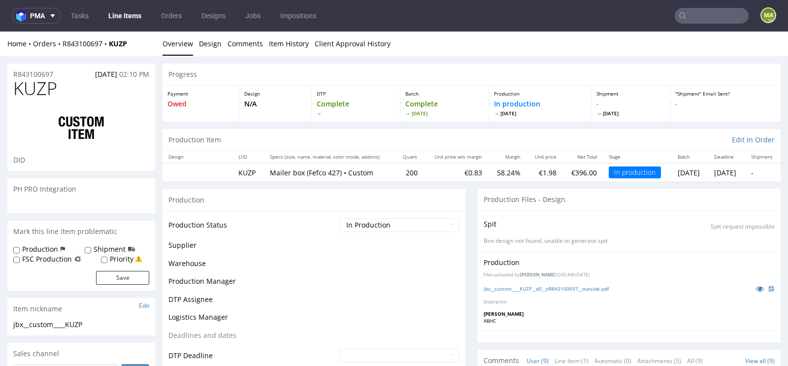
scroll to position [152, 0]
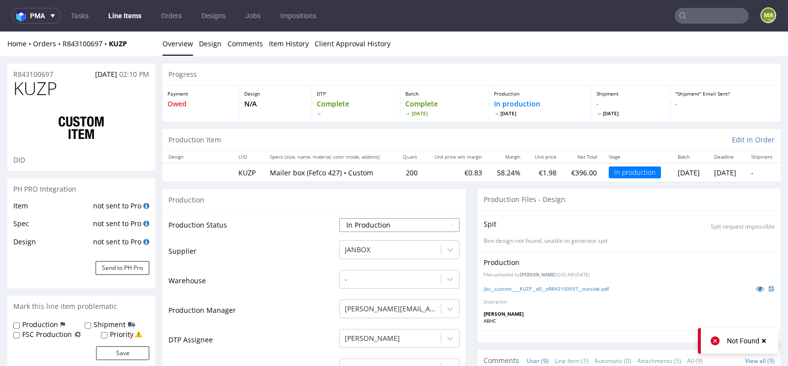
click at [365, 224] on select "Waiting for Artwork Waiting for Diecut Waiting for Mockup Waiting for DTP Waiti…" at bounding box center [400, 225] width 120 height 14
select select "production_complete"
click at [340, 218] on select "Waiting for Artwork Waiting for Diecut Waiting for Mockup Waiting for DTP Waiti…" at bounding box center [400, 225] width 120 height 14
click at [304, 277] on td "Warehouse" at bounding box center [253, 284] width 169 height 30
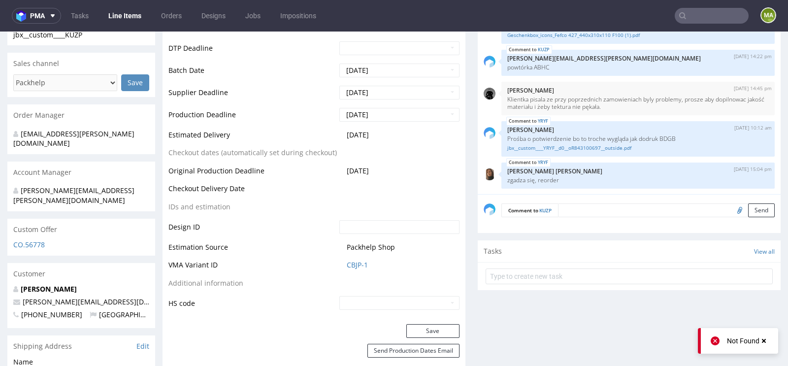
scroll to position [404, 0]
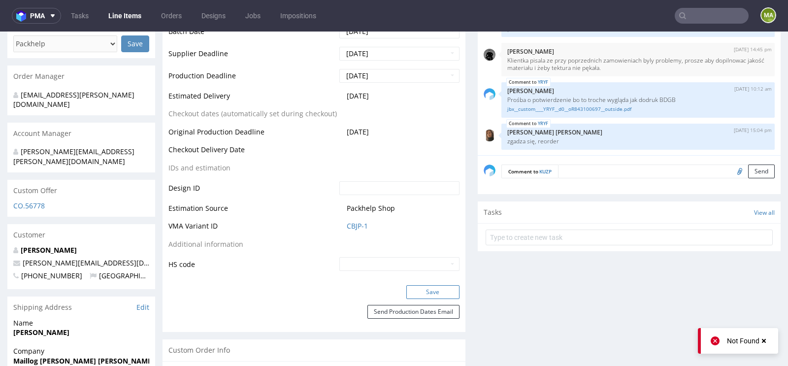
click at [422, 293] on button "Save" at bounding box center [433, 292] width 53 height 14
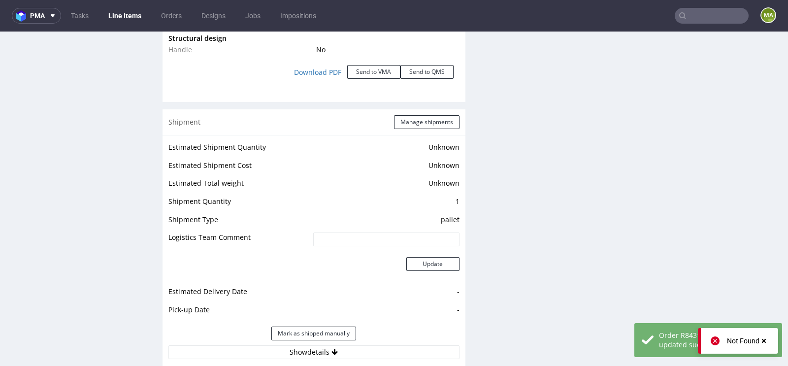
scroll to position [1308, 0]
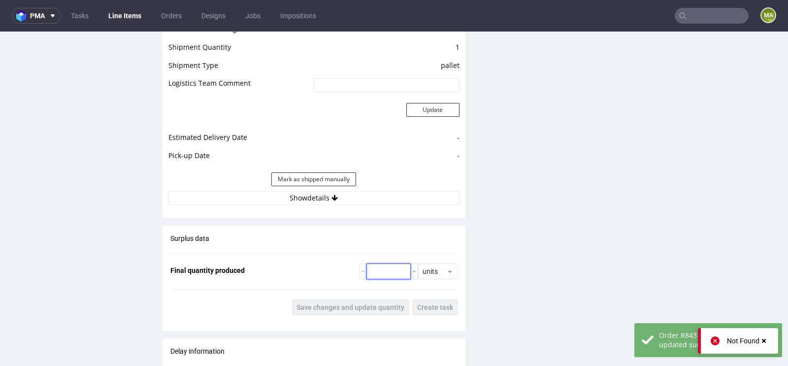
click at [384, 265] on input "number" at bounding box center [389, 272] width 44 height 16
type input "203"
click at [351, 297] on div "Surplus data Final quantity produced 203 units Save changes and update quantity…" at bounding box center [314, 275] width 303 height 98
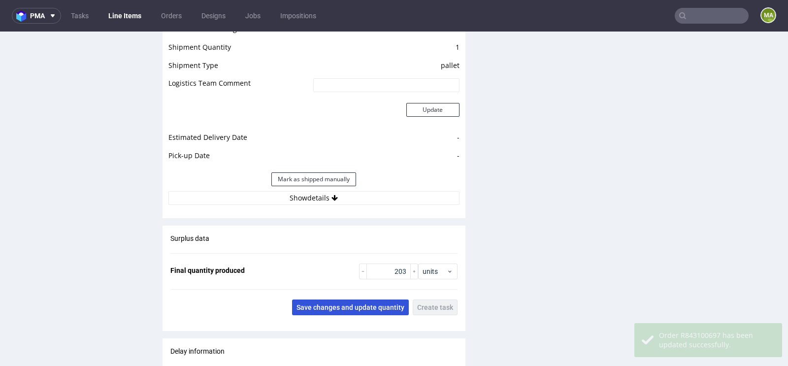
click at [351, 300] on button "Save changes and update quantity" at bounding box center [350, 308] width 117 height 16
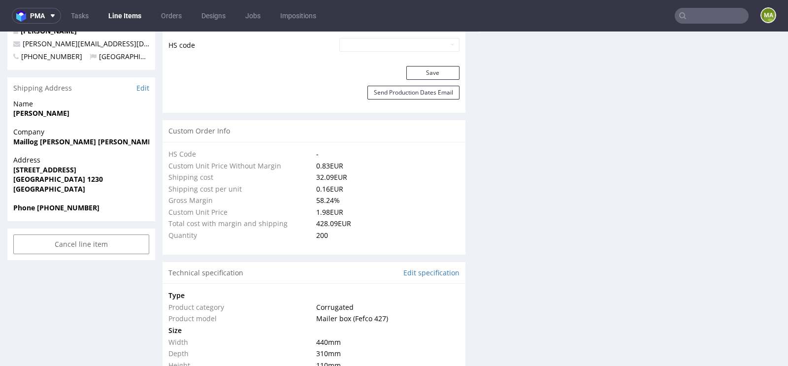
scroll to position [0, 0]
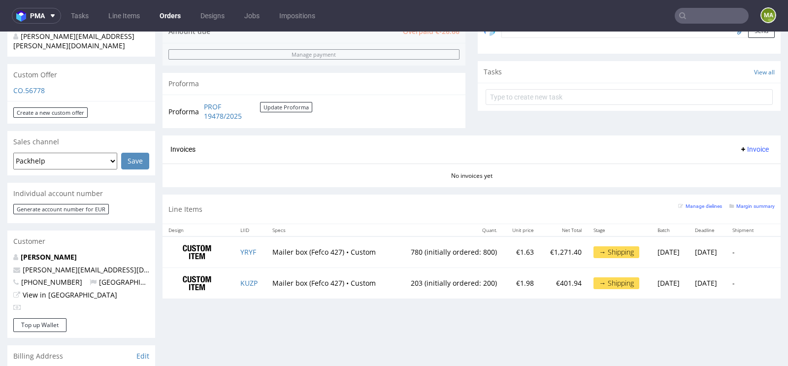
scroll to position [228, 0]
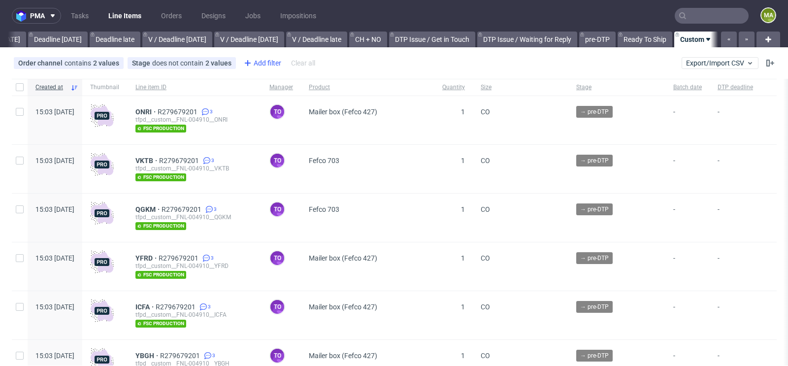
click at [266, 67] on div "Add filter" at bounding box center [261, 63] width 43 height 16
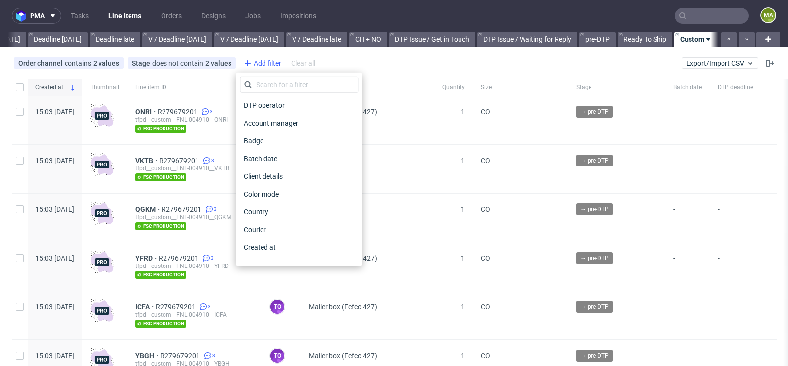
scroll to position [0, 1114]
click at [275, 76] on div "DTP operator Account manager Badge Batch date Client details Color mode Country…" at bounding box center [299, 169] width 126 height 193
click at [274, 85] on input "text" at bounding box center [299, 85] width 118 height 16
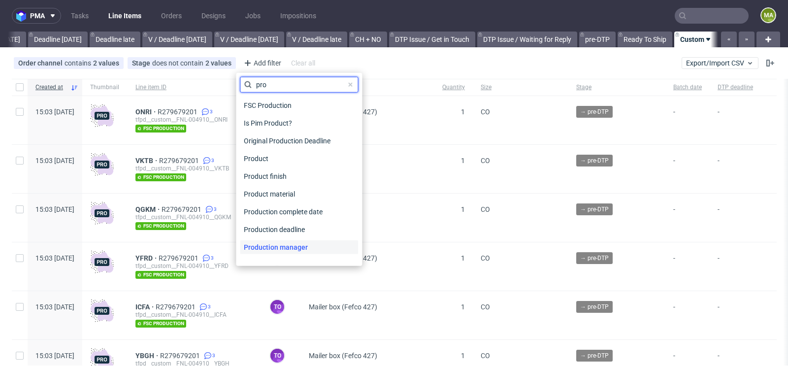
type input "pro"
click at [278, 246] on span "Production manager" at bounding box center [276, 247] width 72 height 14
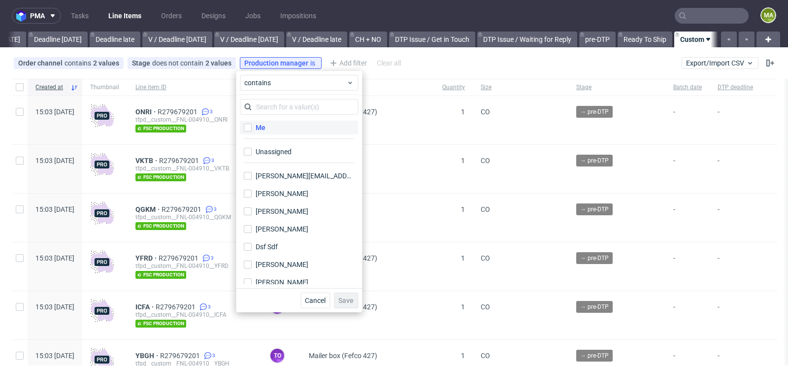
click at [263, 131] on div "Me" at bounding box center [261, 128] width 10 height 10
click at [252, 131] on input "Me" at bounding box center [248, 128] width 8 height 8
checkbox input "true"
click at [358, 302] on button "Save" at bounding box center [346, 301] width 24 height 16
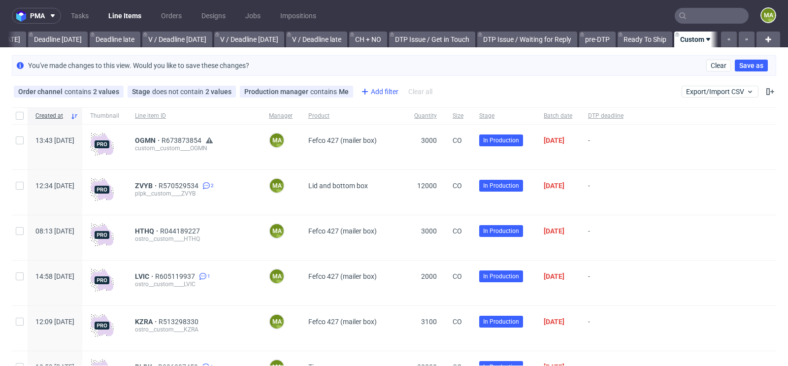
click at [369, 90] on div "Add filter" at bounding box center [378, 92] width 43 height 16
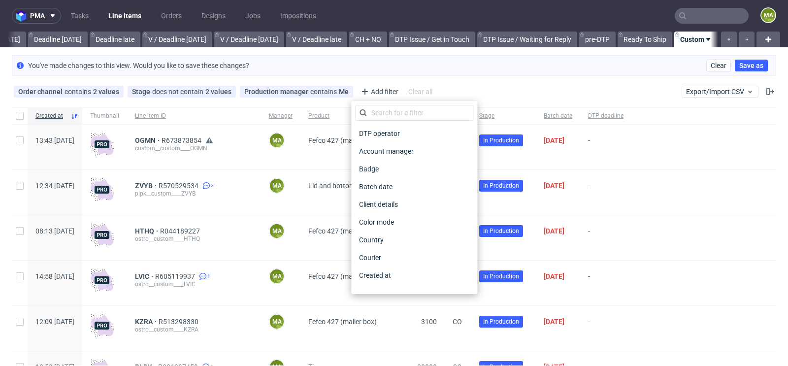
click at [382, 104] on div "DTP operator Account manager Badge Batch date Client details Color mode Country…" at bounding box center [414, 197] width 126 height 193
click at [374, 115] on input "text" at bounding box center [414, 113] width 118 height 16
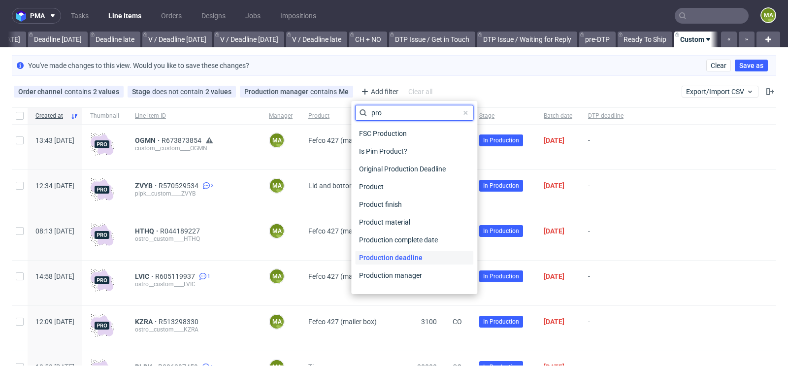
type input "pro"
click at [381, 255] on span "Production deadline" at bounding box center [390, 258] width 71 height 14
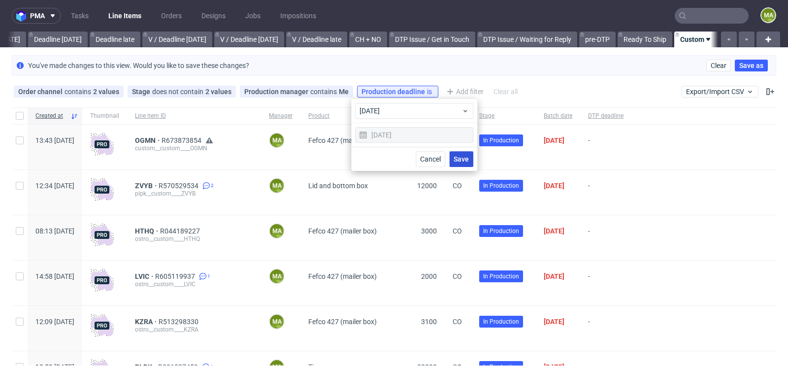
click at [463, 160] on span "Save" at bounding box center [461, 159] width 15 height 7
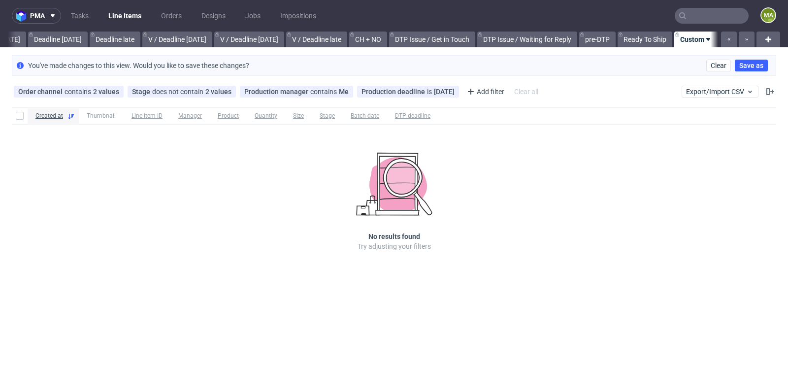
scroll to position [0, 1105]
click at [447, 93] on icon at bounding box center [451, 92] width 8 height 8
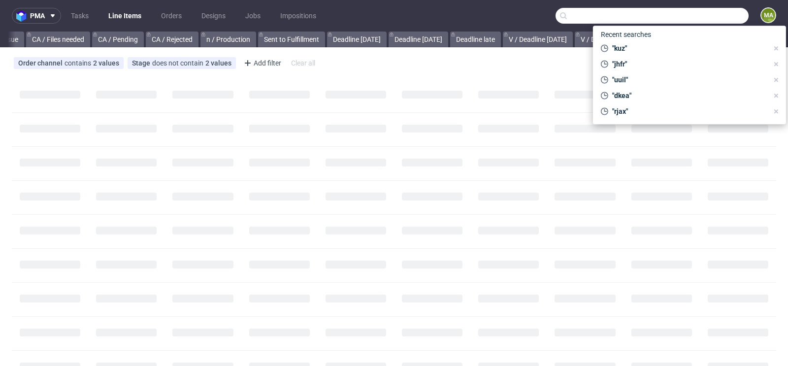
click at [699, 21] on input "text" at bounding box center [652, 16] width 193 height 16
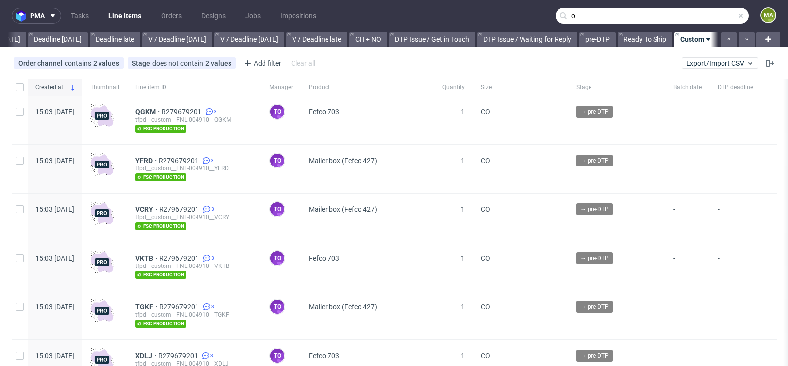
scroll to position [0, 1114]
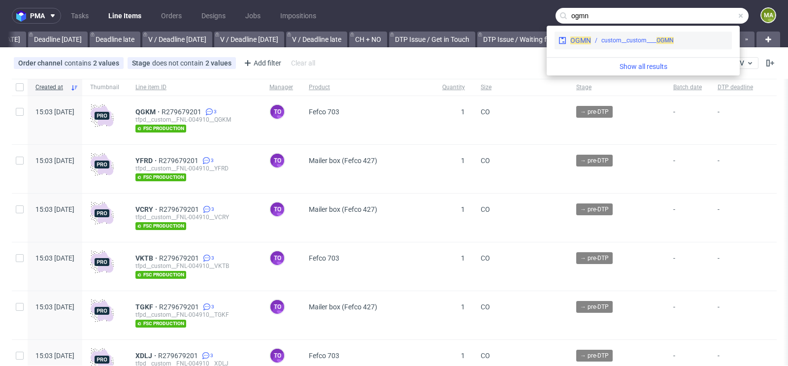
type input "ogmn"
click at [604, 45] on div "custom__custom____ OGMN" at bounding box center [638, 40] width 72 height 9
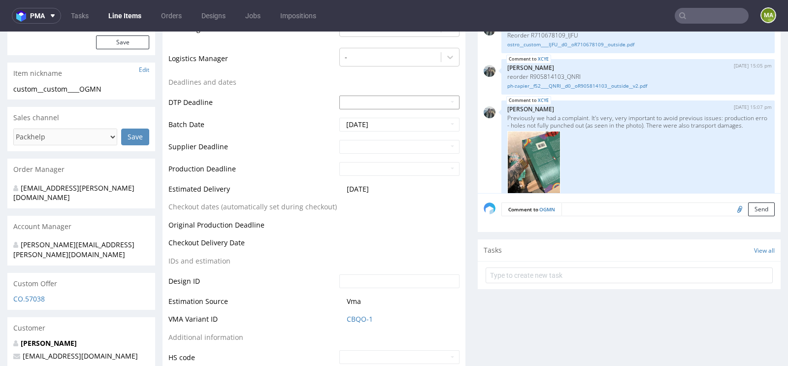
scroll to position [313, 0]
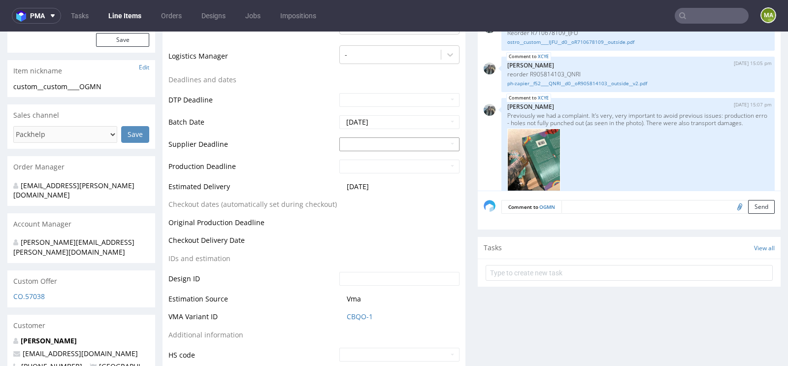
click at [353, 142] on input "text" at bounding box center [400, 144] width 120 height 14
click at [373, 255] on td "28" at bounding box center [376, 253] width 15 height 15
click at [405, 139] on input "2025-10-28" at bounding box center [400, 144] width 120 height 14
click at [403, 259] on td "30" at bounding box center [406, 253] width 15 height 15
type input "2025-10-30"
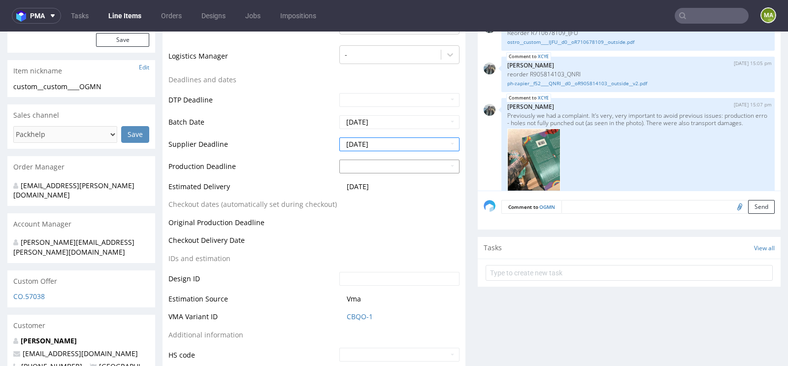
click at [378, 164] on input "text" at bounding box center [400, 167] width 120 height 14
click at [359, 153] on td "3" at bounding box center [360, 150] width 15 height 15
type input "2025-11-03"
click at [295, 163] on td "Production Deadline" at bounding box center [253, 170] width 169 height 22
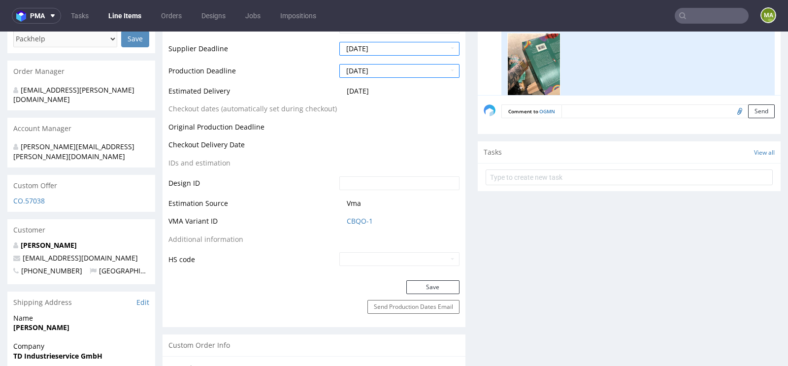
scroll to position [518, 0]
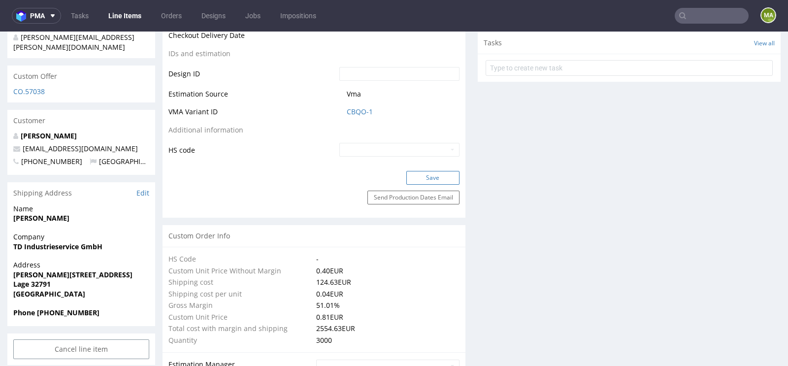
click at [415, 175] on button "Save" at bounding box center [433, 178] width 53 height 14
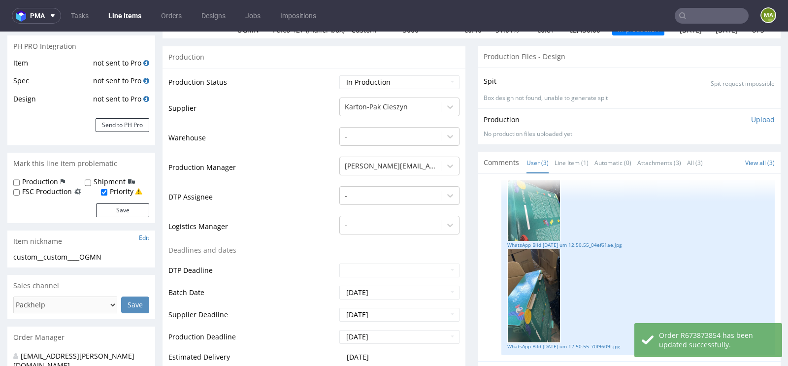
scroll to position [0, 0]
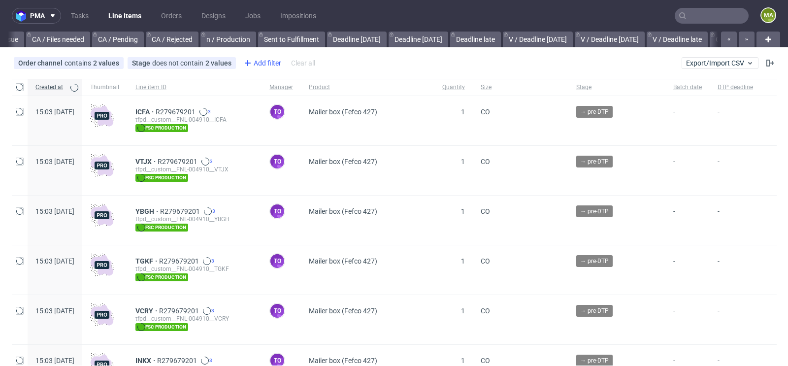
click at [258, 63] on div "Add filter" at bounding box center [261, 63] width 43 height 16
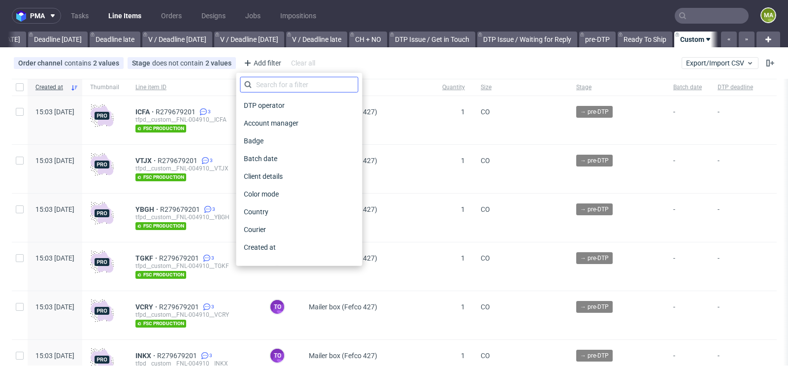
scroll to position [0, 1114]
click at [274, 84] on input "text" at bounding box center [299, 85] width 118 height 16
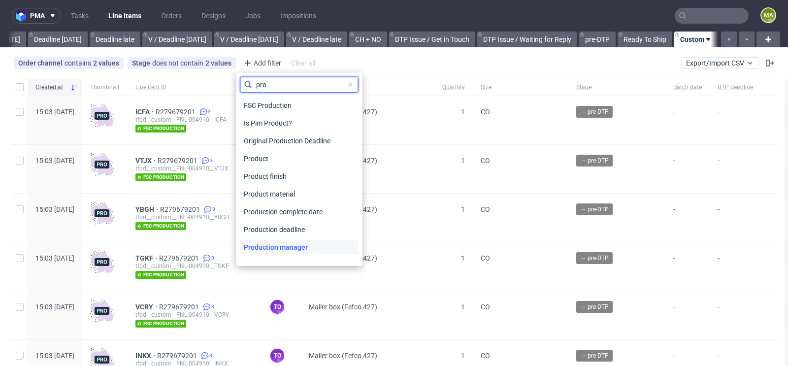
type input "pro"
click at [266, 247] on span "Production manager" at bounding box center [276, 247] width 72 height 14
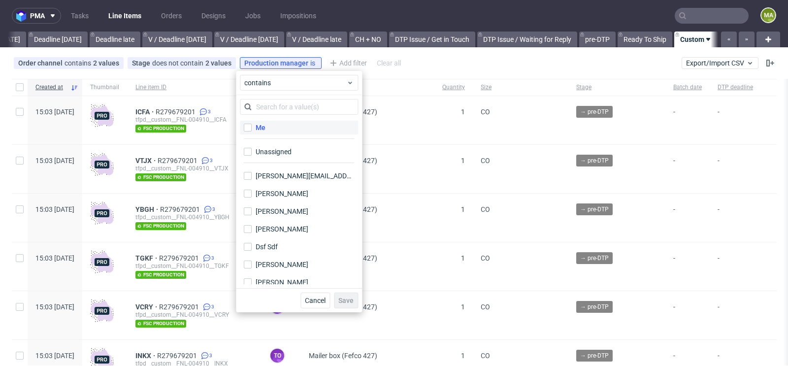
click at [271, 128] on label "Me" at bounding box center [299, 128] width 118 height 14
click at [252, 128] on input "Me" at bounding box center [248, 128] width 8 height 8
checkbox input "true"
click at [347, 305] on button "Save" at bounding box center [346, 301] width 24 height 16
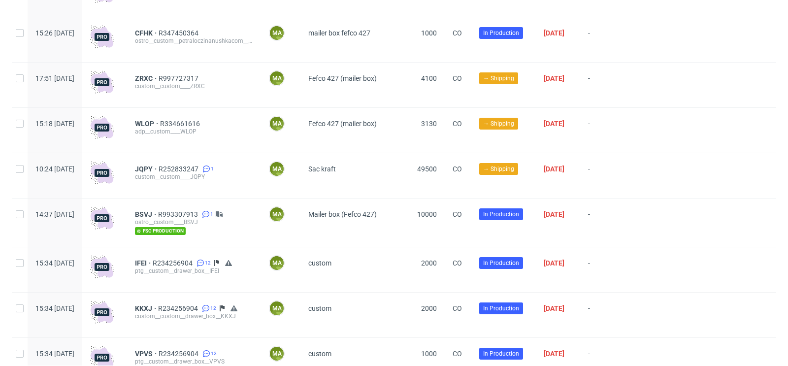
scroll to position [1786, 0]
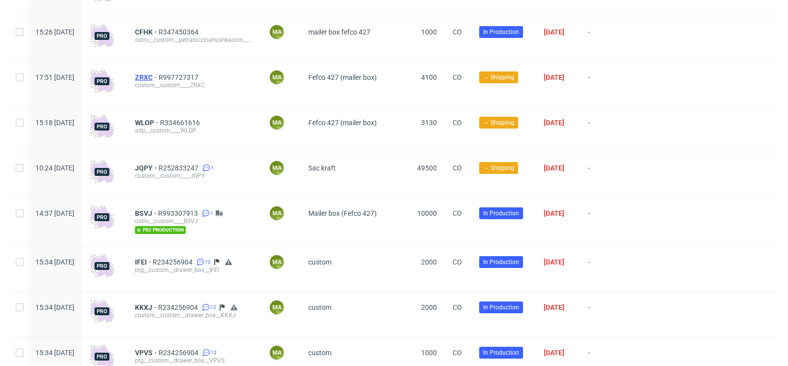
click at [159, 81] on span "ZRXC" at bounding box center [147, 77] width 24 height 8
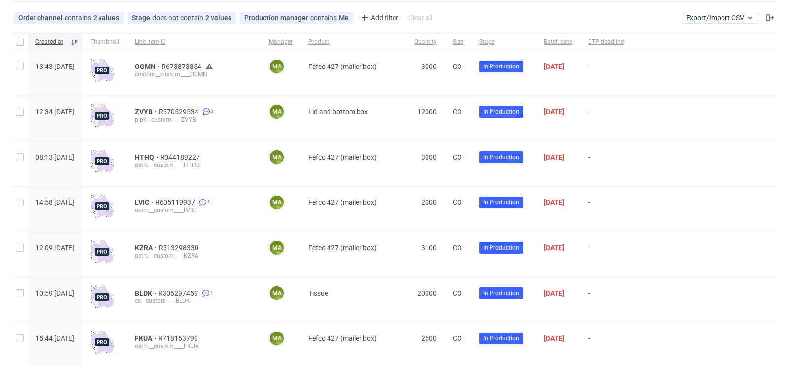
scroll to position [0, 0]
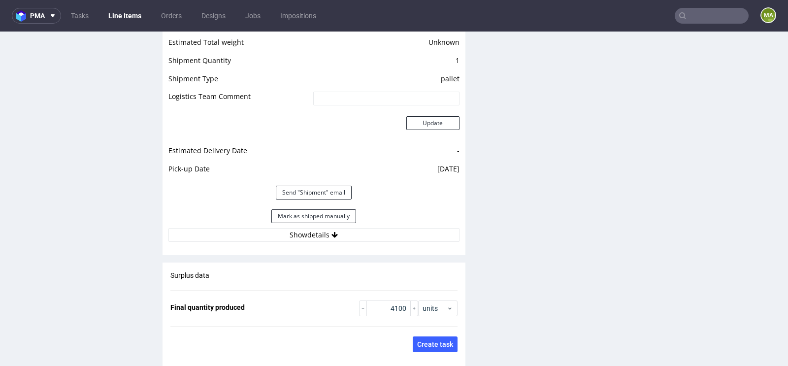
scroll to position [1452, 0]
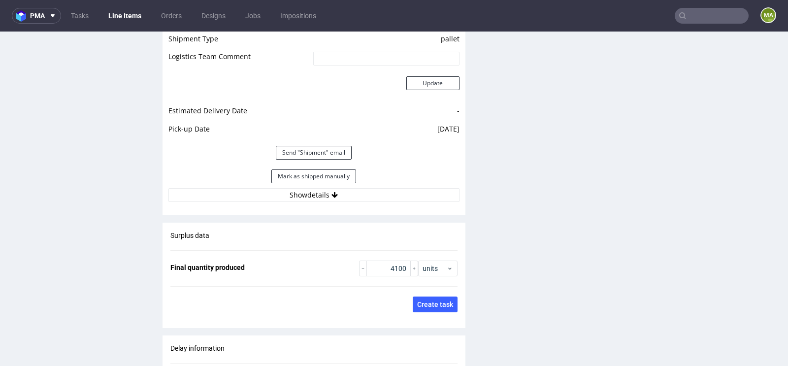
click at [291, 181] on div "Estimated Shipment Quantity Unknown Estimated Shipment Cost Unknown Estimated T…" at bounding box center [314, 81] width 303 height 254
click at [294, 188] on button "Show details" at bounding box center [314, 195] width 291 height 14
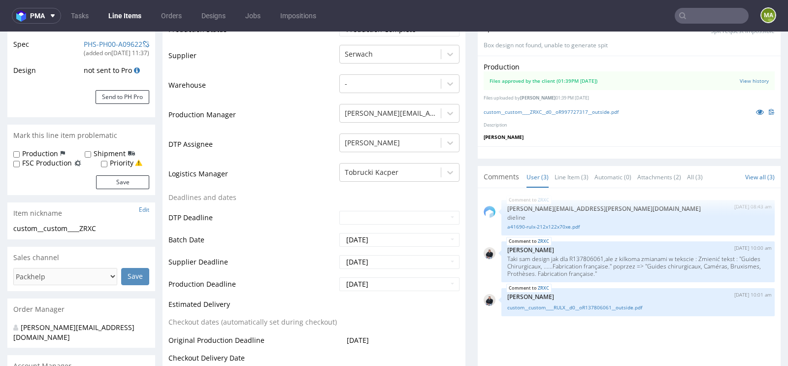
scroll to position [0, 0]
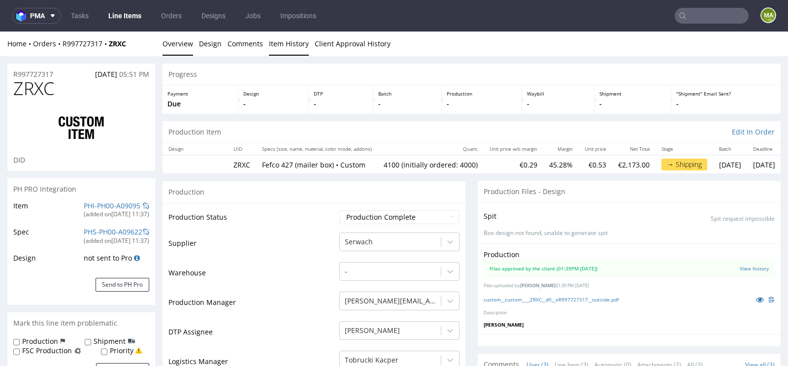
click at [286, 45] on link "Item History" at bounding box center [289, 44] width 40 height 24
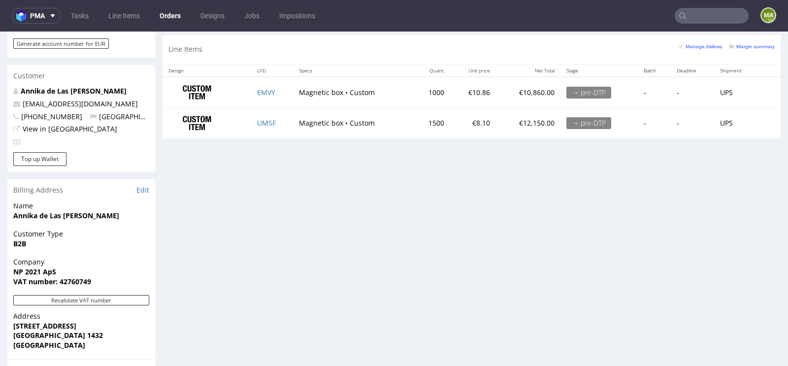
scroll to position [484, 0]
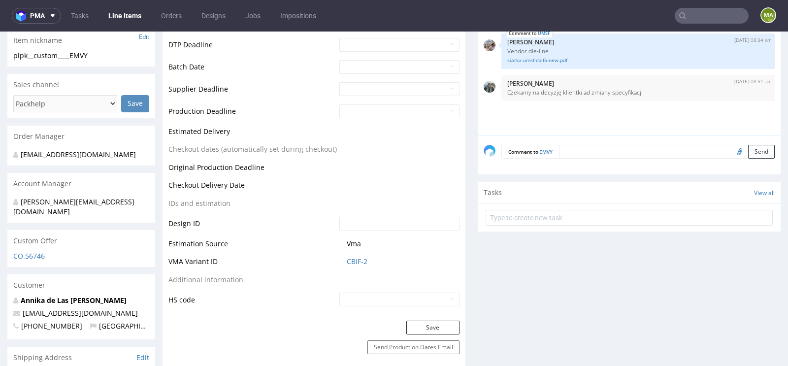
scroll to position [355, 0]
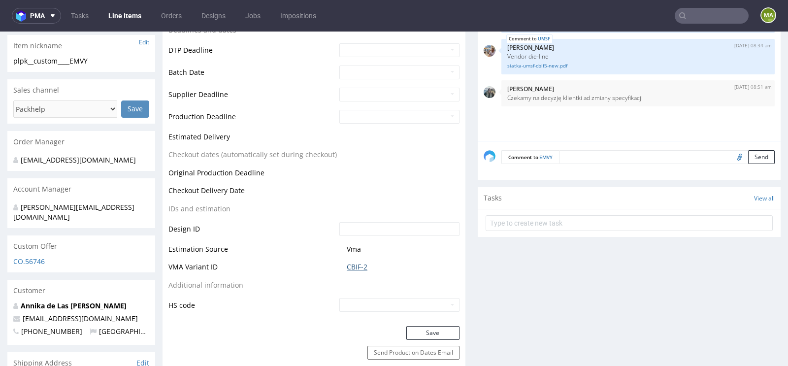
click at [358, 266] on link "CBIF-2" at bounding box center [357, 267] width 21 height 10
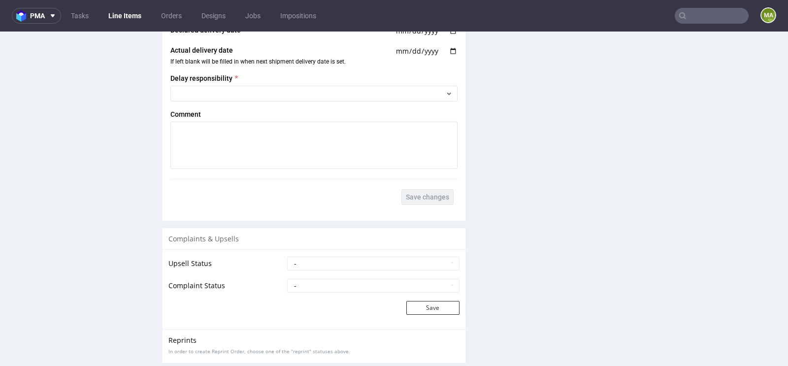
scroll to position [1942, 0]
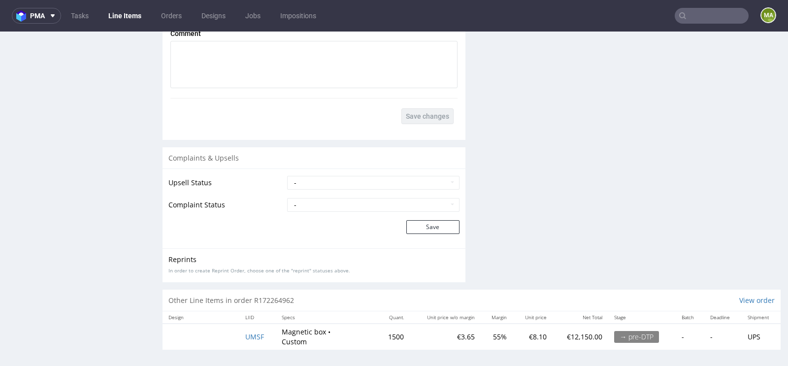
click at [252, 328] on td "UMSF" at bounding box center [258, 337] width 36 height 26
click at [250, 335] on span "UMSF" at bounding box center [254, 336] width 19 height 9
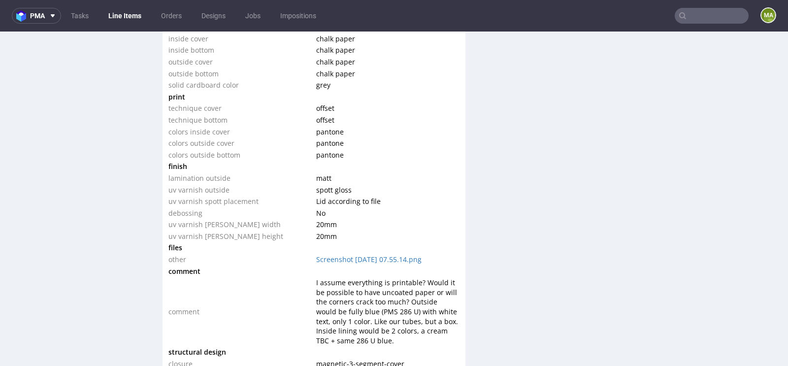
scroll to position [1080, 0]
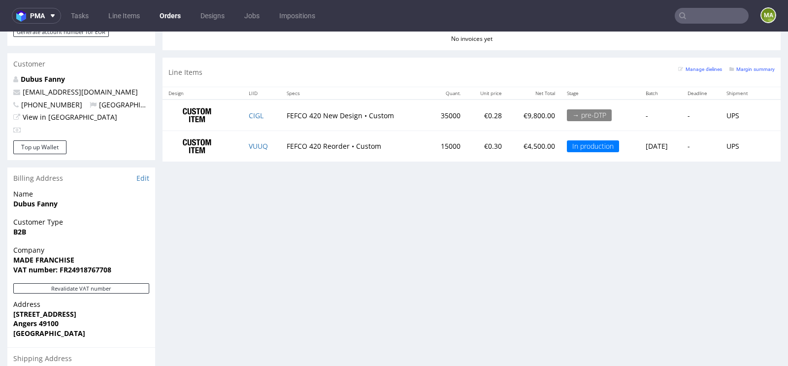
scroll to position [449, 0]
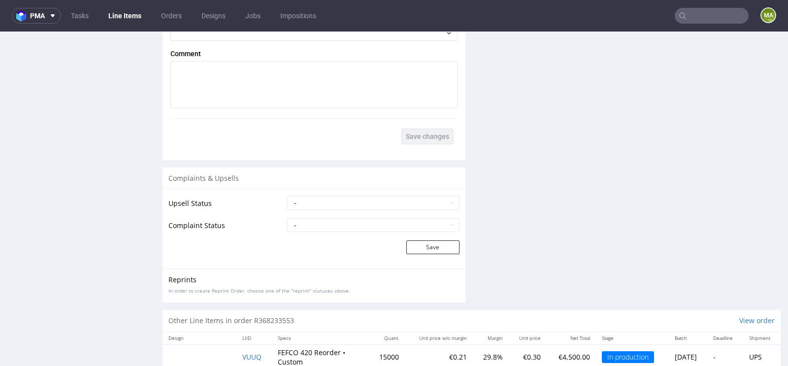
scroll to position [1792, 0]
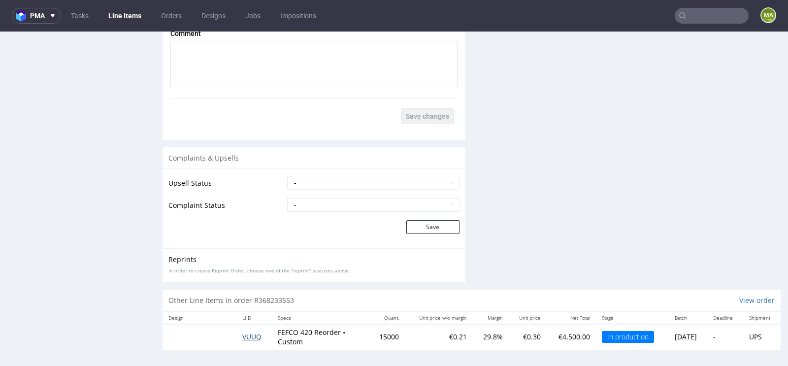
click at [252, 335] on span "VUUQ" at bounding box center [251, 336] width 19 height 9
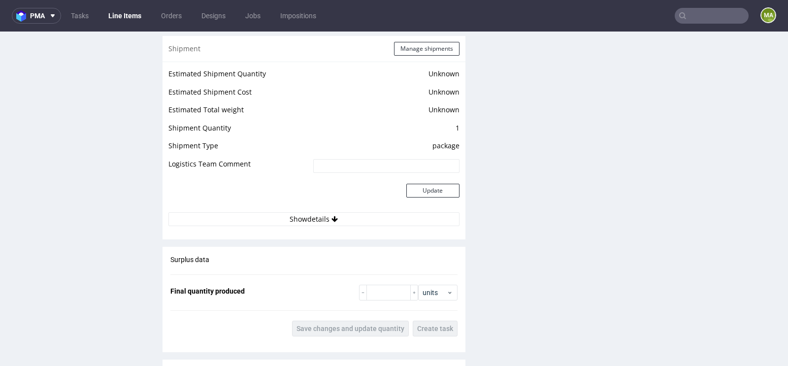
scroll to position [1783, 0]
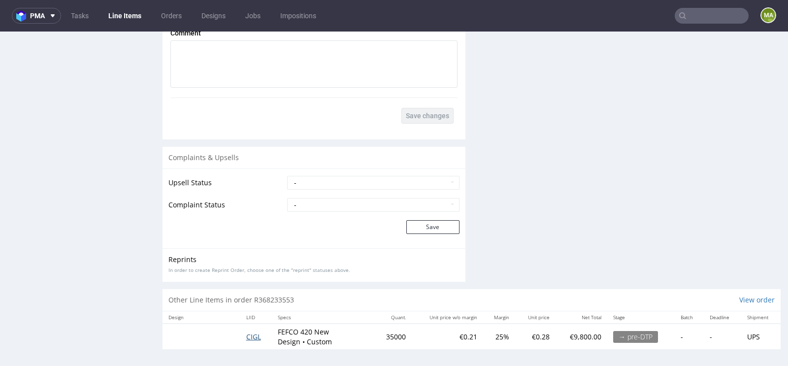
click at [252, 334] on span "CIGL" at bounding box center [253, 336] width 15 height 9
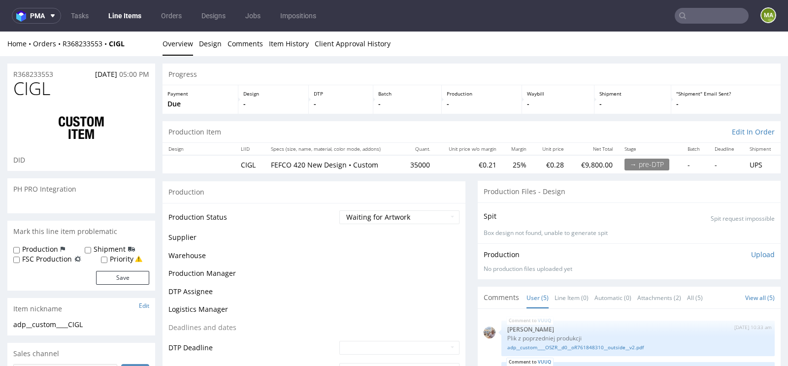
scroll to position [64, 0]
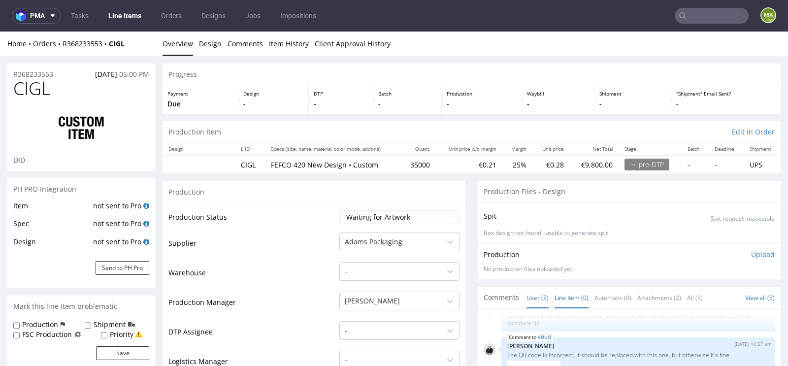
click at [563, 295] on link "Line Item (0)" at bounding box center [572, 297] width 34 height 21
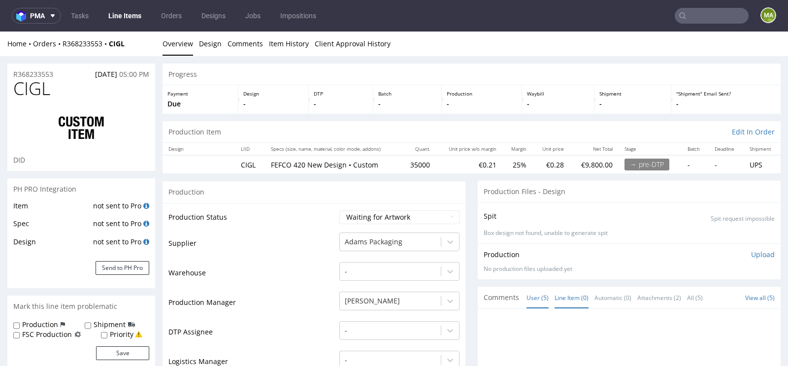
click at [536, 297] on link "User (5)" at bounding box center [538, 297] width 22 height 21
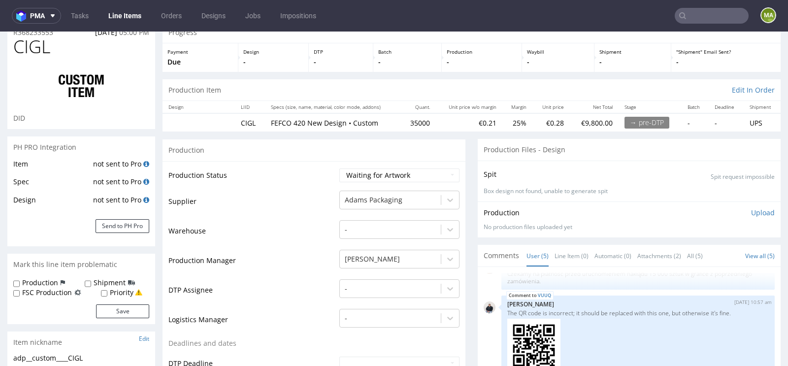
scroll to position [0, 0]
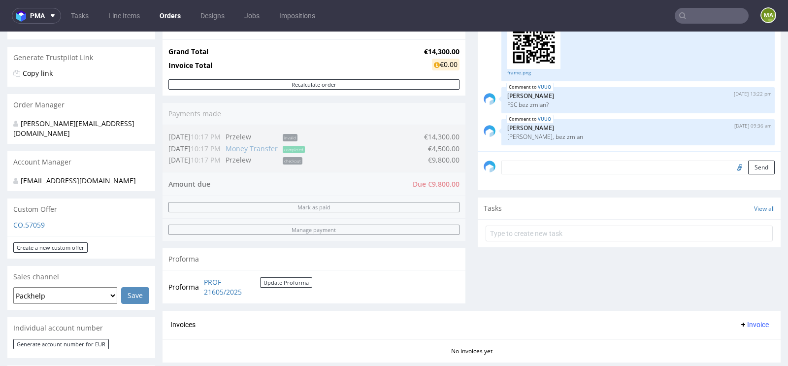
scroll to position [180, 0]
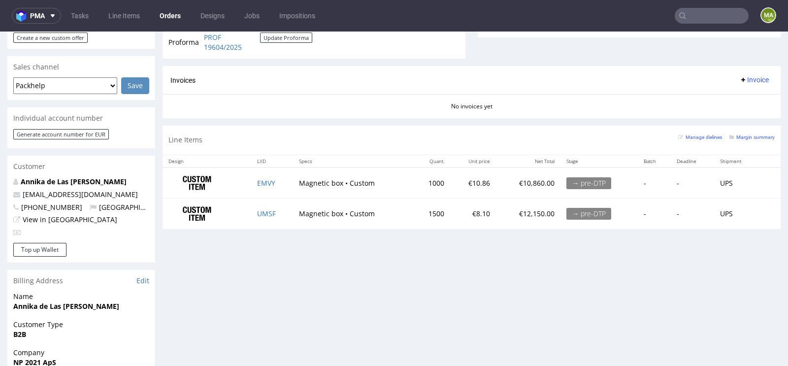
scroll to position [391, 0]
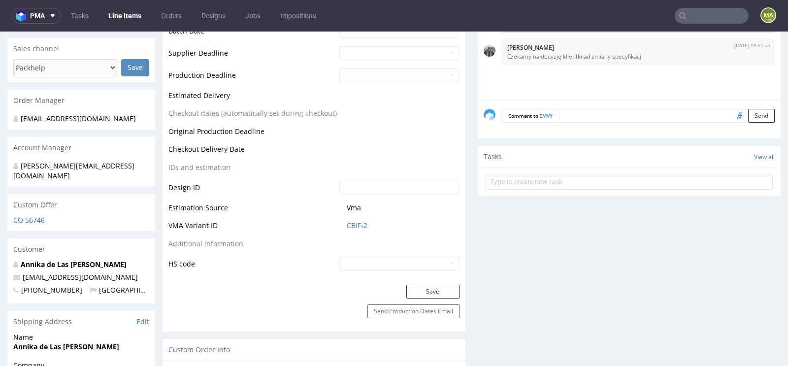
scroll to position [417, 0]
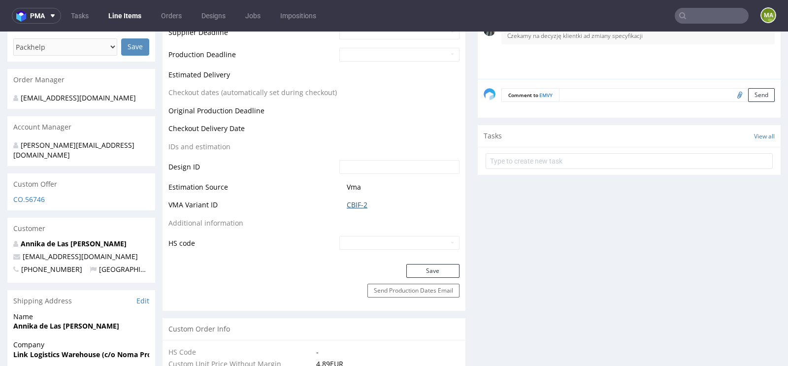
click at [347, 205] on link "CBIF-2" at bounding box center [357, 205] width 21 height 10
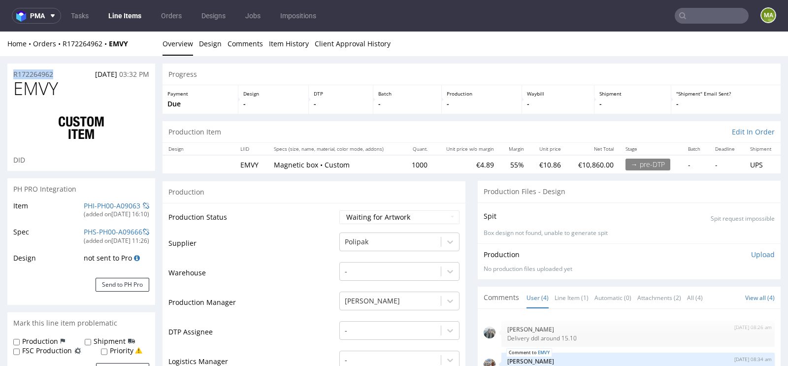
drag, startPoint x: 61, startPoint y: 76, endPoint x: 0, endPoint y: 76, distance: 60.6
copy p "R172264962"
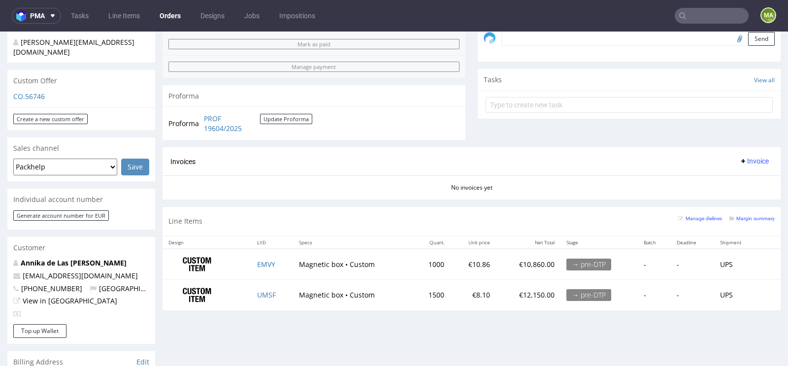
scroll to position [467, 0]
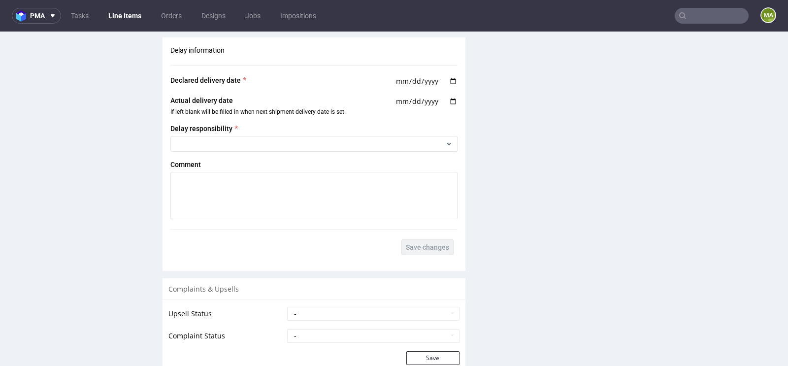
scroll to position [1942, 0]
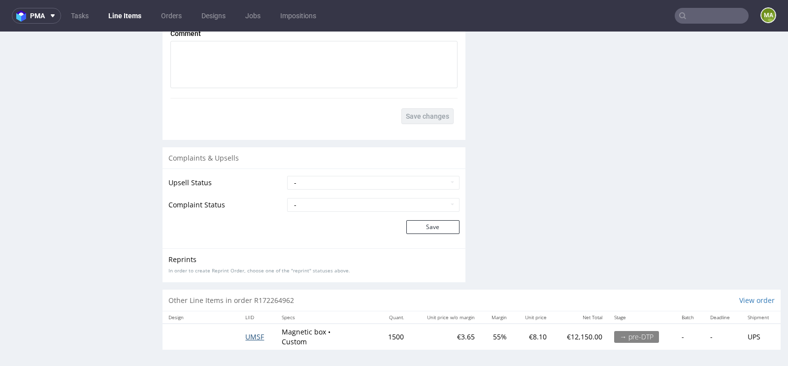
click at [255, 335] on span "UMSF" at bounding box center [254, 336] width 19 height 9
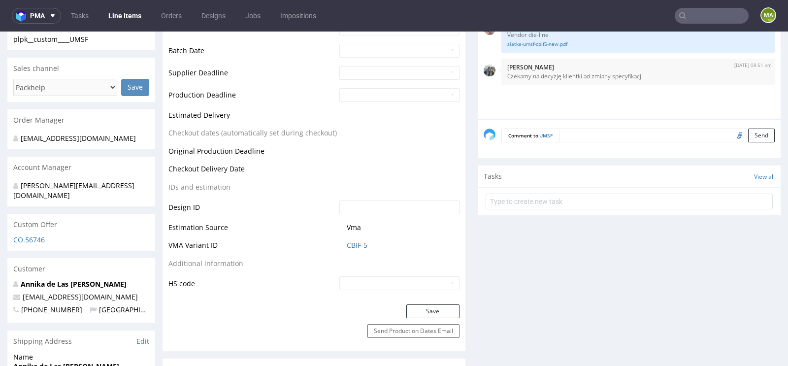
scroll to position [417, 0]
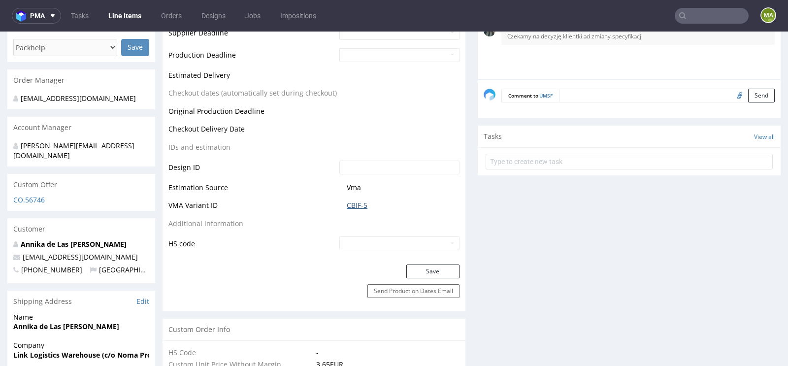
click at [352, 203] on link "CBIF-5" at bounding box center [357, 206] width 21 height 10
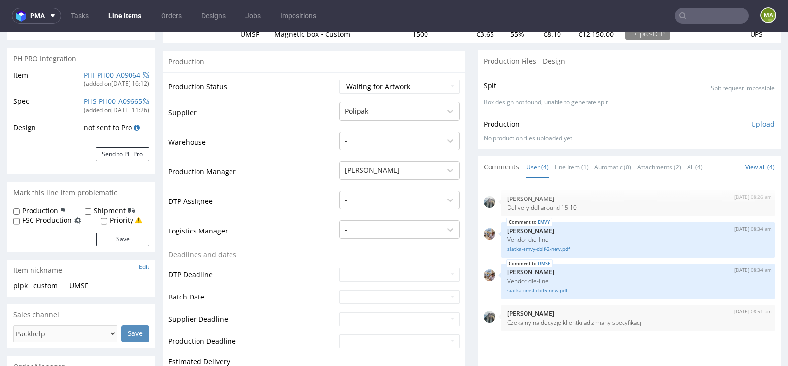
scroll to position [0, 0]
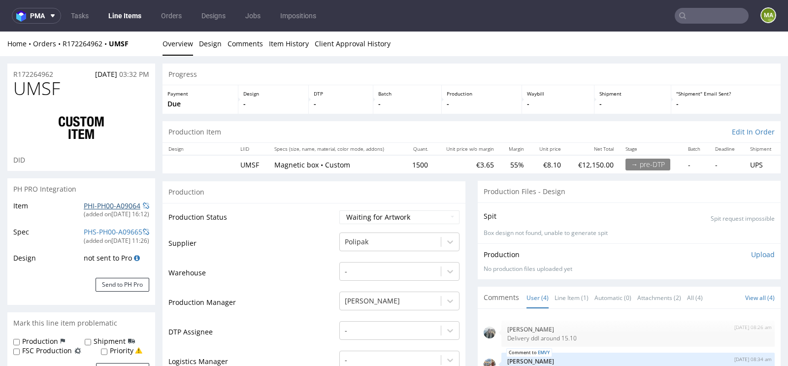
click at [100, 207] on link "PHI-PH00-A09064" at bounding box center [112, 205] width 57 height 9
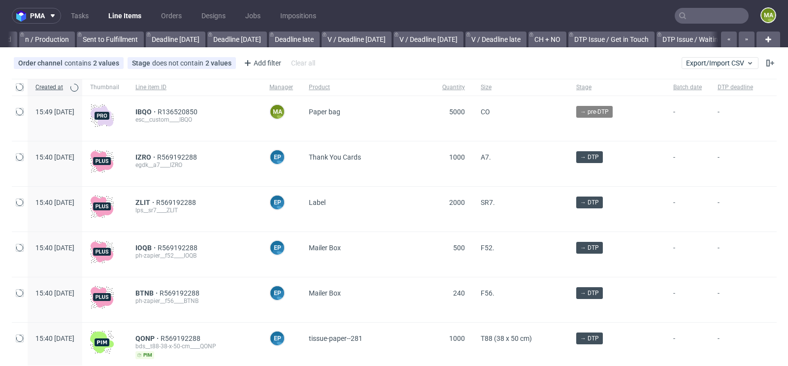
scroll to position [0, 1114]
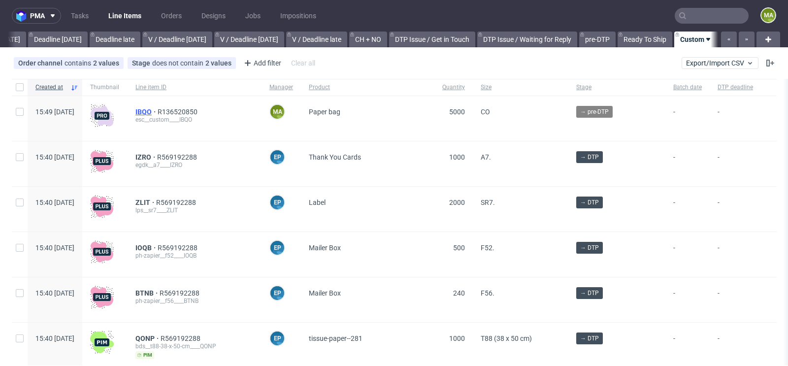
click at [158, 113] on span "IBQO" at bounding box center [147, 112] width 22 height 8
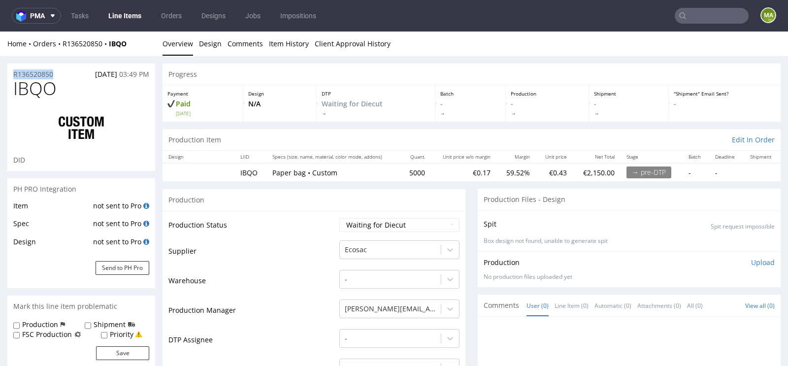
drag, startPoint x: 61, startPoint y: 73, endPoint x: 0, endPoint y: 73, distance: 61.1
copy p "R136520850"
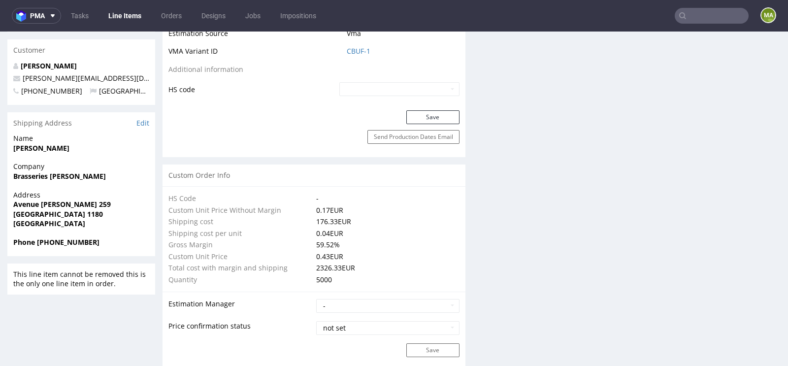
scroll to position [588, 0]
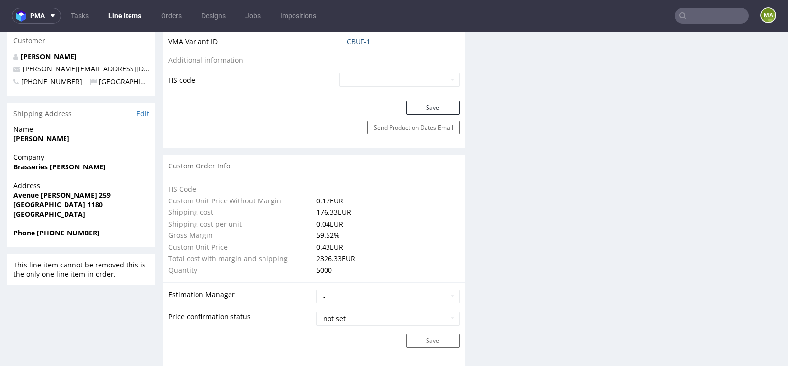
click at [363, 40] on link "CBUF-1" at bounding box center [359, 42] width 24 height 10
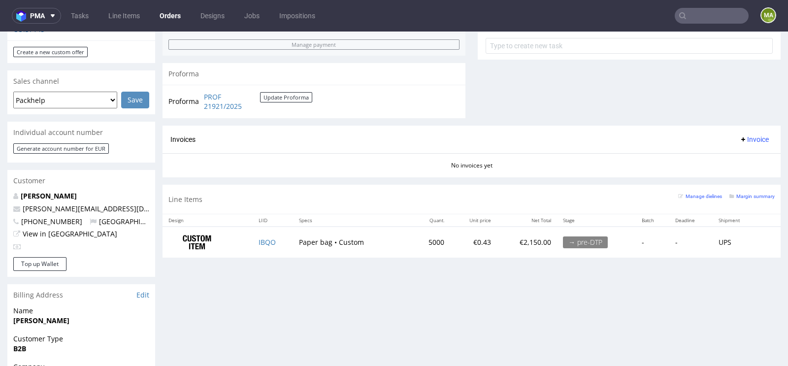
scroll to position [408, 0]
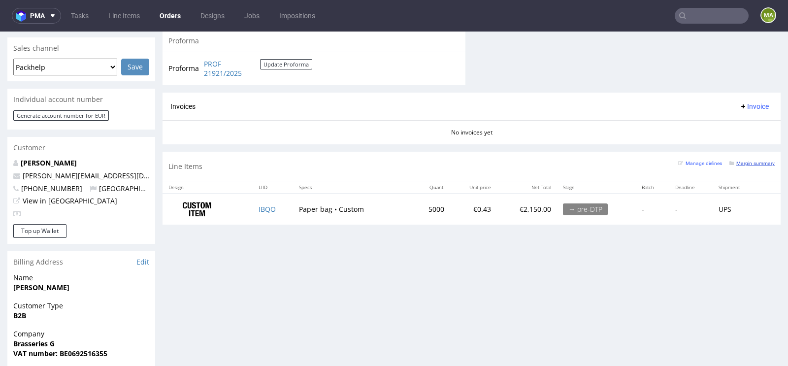
click at [736, 160] on link "Margin summary" at bounding box center [752, 163] width 45 height 7
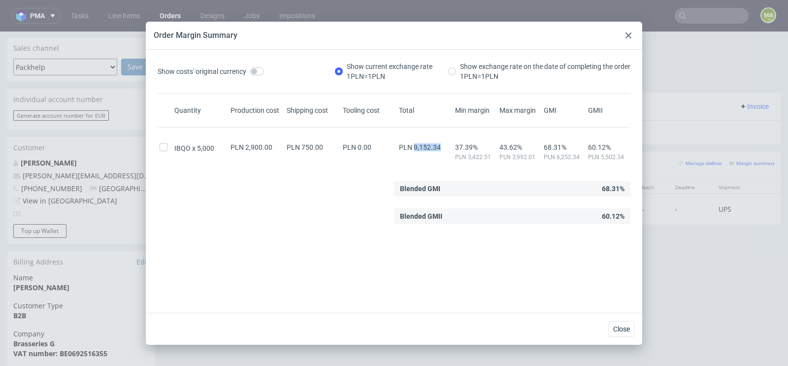
drag, startPoint x: 414, startPoint y: 145, endPoint x: 446, endPoint y: 144, distance: 31.5
click at [446, 144] on div "PLN 9,152.34" at bounding box center [425, 147] width 56 height 8
copy span "9,152.34"
click at [629, 34] on icon at bounding box center [629, 36] width 6 height 6
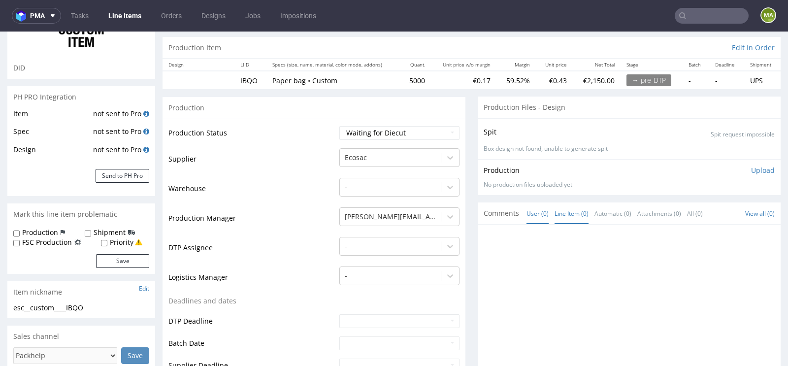
click at [563, 218] on link "Line Item (0)" at bounding box center [572, 213] width 34 height 21
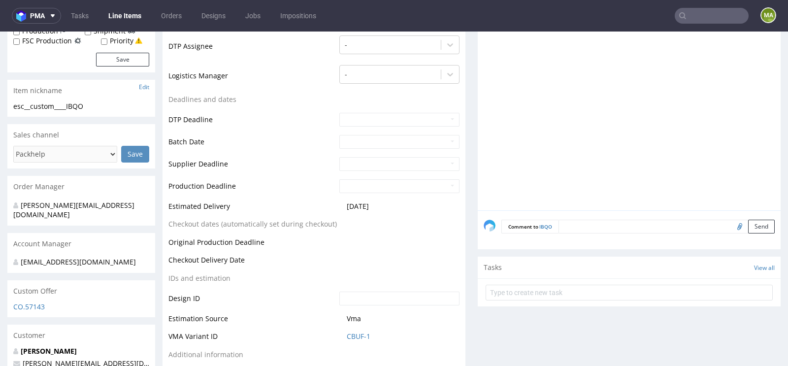
scroll to position [303, 0]
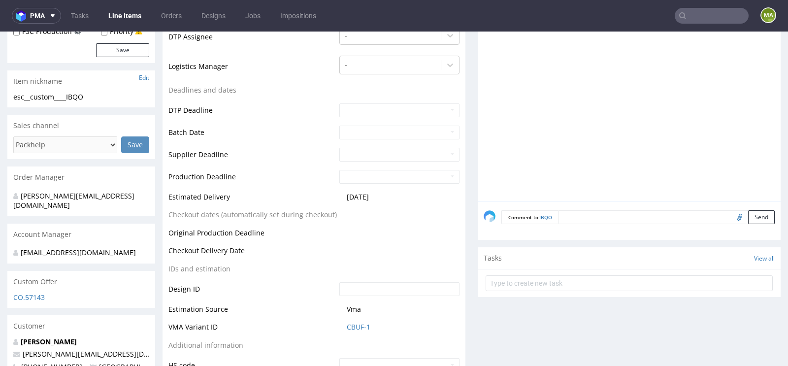
click at [581, 217] on textarea at bounding box center [667, 217] width 216 height 14
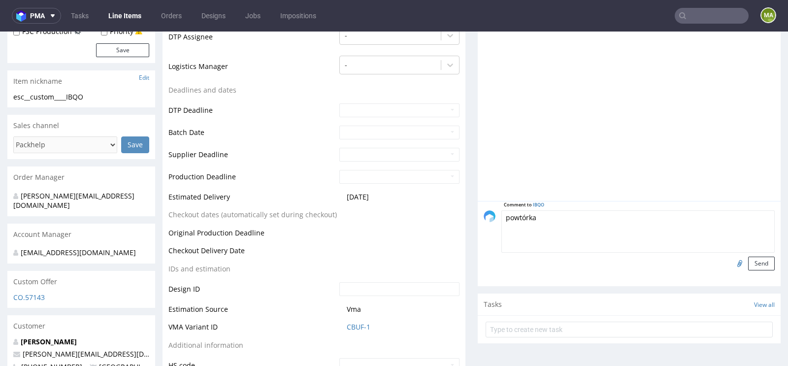
paste textarea "R361970464_LTJS"
type textarea "powtórka R361970464_LTJS 1:1? prośba o potwierdzenie grafiki"
click at [732, 262] on input "file" at bounding box center [739, 263] width 14 height 13
type input "C:\fakepath\custom-custom-lwun-d0-or673606190.pdf"
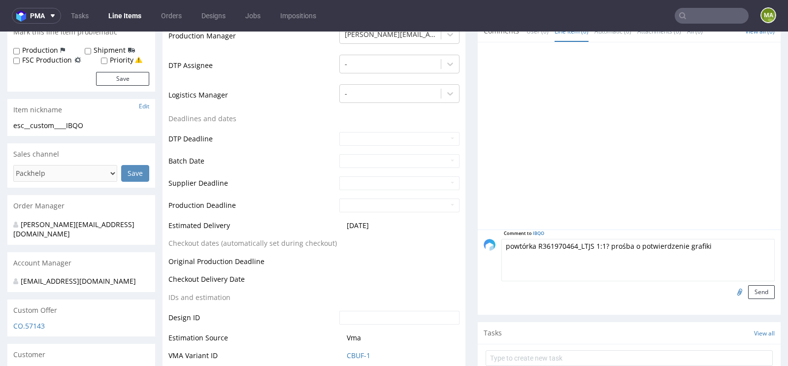
scroll to position [313, 0]
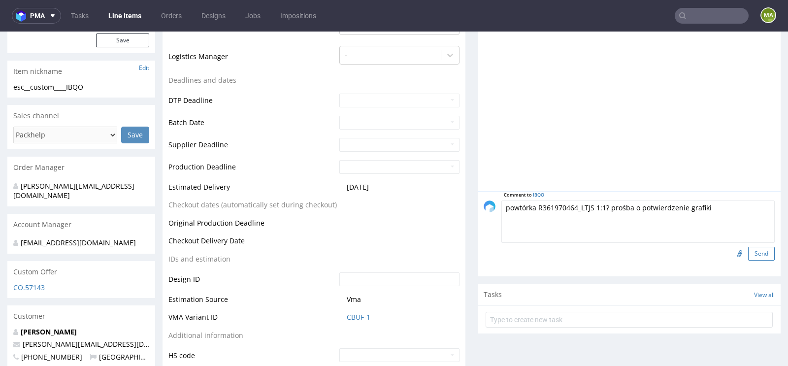
click at [750, 252] on button "Send" at bounding box center [762, 254] width 27 height 14
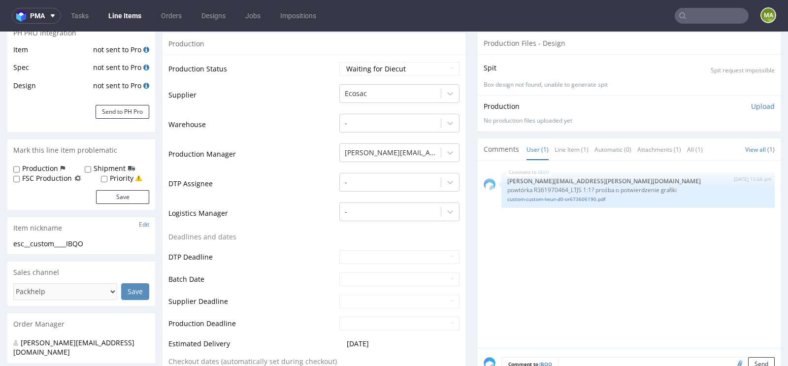
scroll to position [158, 0]
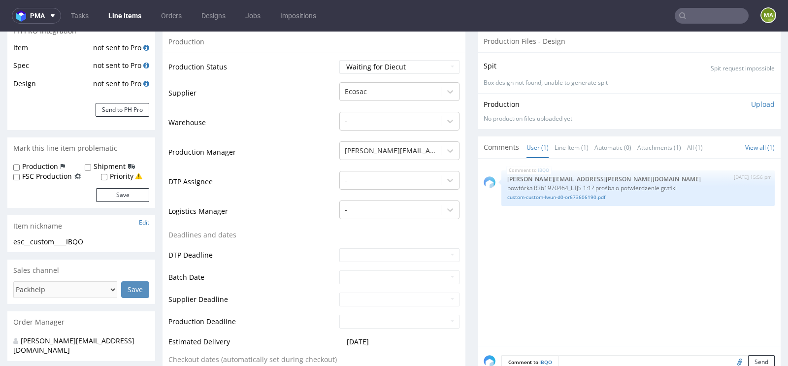
click at [389, 72] on td "Waiting for Artwork Waiting for Diecut Waiting for Mockup Waiting for DTP Waiti…" at bounding box center [398, 70] width 123 height 22
click at [392, 65] on select "Waiting for Artwork Waiting for Diecut Waiting for Mockup Waiting for DTP Waiti…" at bounding box center [400, 67] width 120 height 14
select select "pre_dtp_waiting_for_artwork"
click at [340, 60] on select "Waiting for Artwork Waiting for Diecut Waiting for Mockup Waiting for DTP Waiti…" at bounding box center [400, 67] width 120 height 14
click at [260, 200] on td "Logistics Manager" at bounding box center [253, 215] width 169 height 30
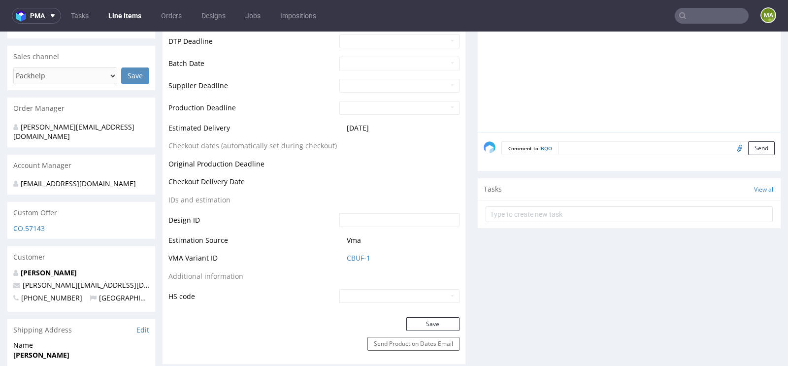
scroll to position [374, 0]
click at [424, 321] on button "Save" at bounding box center [433, 323] width 53 height 14
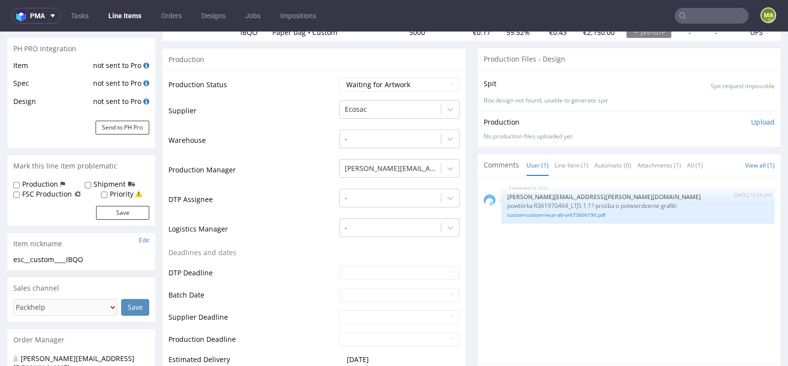
scroll to position [127, 0]
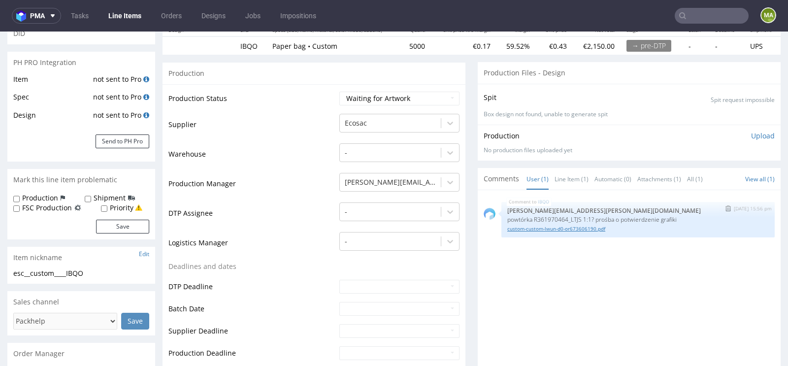
click at [549, 229] on link "custom-custom-lwun-d0-or673606190.pdf" at bounding box center [639, 228] width 262 height 7
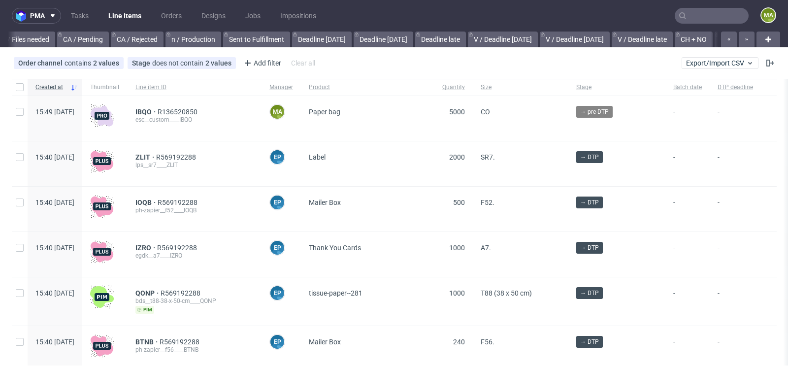
scroll to position [0, 1114]
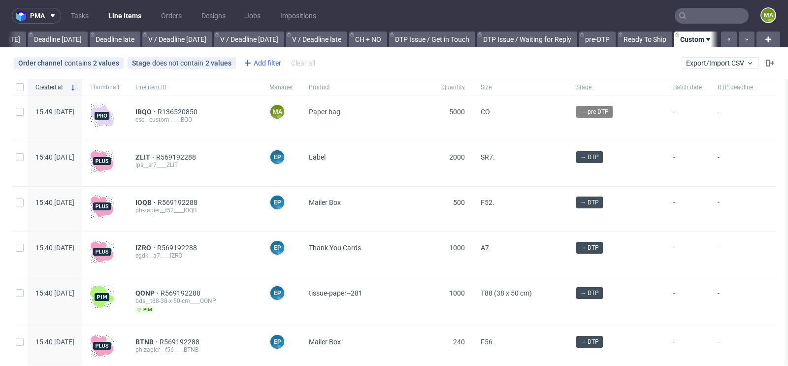
click at [262, 60] on div "Add filter" at bounding box center [261, 63] width 43 height 16
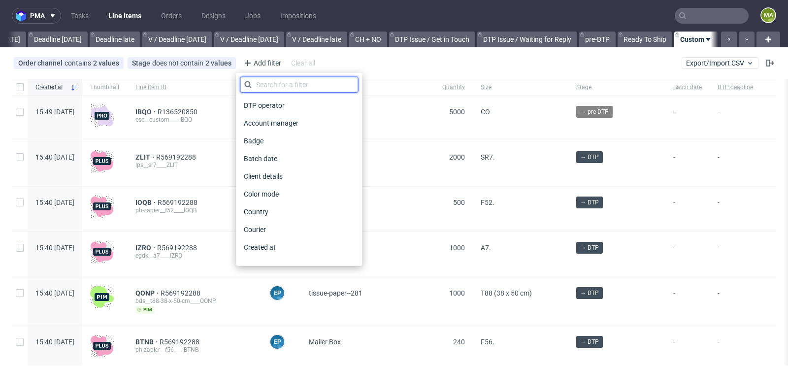
click at [282, 84] on input "text" at bounding box center [299, 85] width 118 height 16
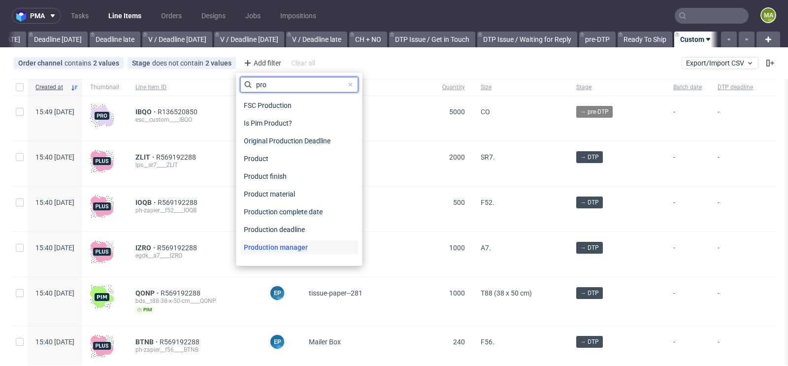
type input "pro"
click at [315, 253] on div "Production manager" at bounding box center [299, 247] width 118 height 14
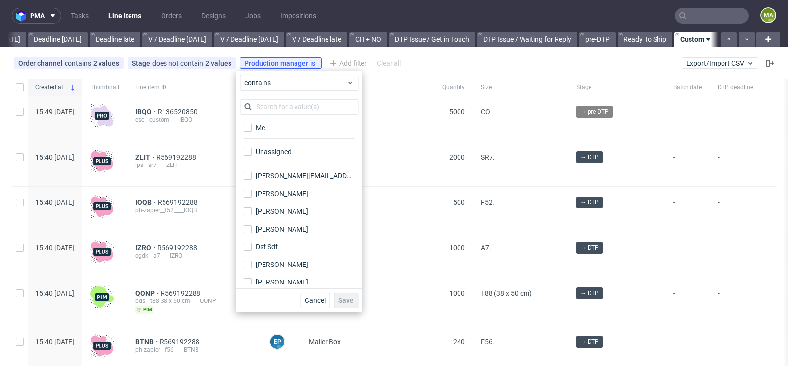
click at [272, 116] on div "Me Unassigned adam.fabirkiewicz@packhelp.com adam.fabirkiewicz@packhelp.com Agn…" at bounding box center [299, 191] width 118 height 185
click at [265, 126] on div "Me" at bounding box center [261, 128] width 10 height 10
click at [252, 126] on input "Me" at bounding box center [248, 128] width 8 height 8
checkbox input "true"
click at [349, 297] on span "Save" at bounding box center [346, 300] width 15 height 7
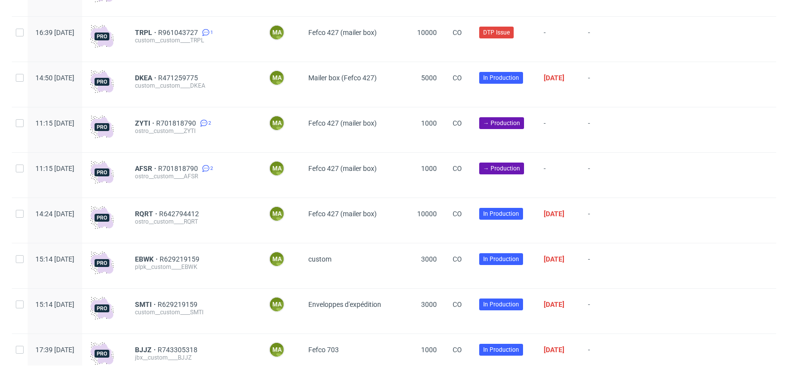
scroll to position [608, 0]
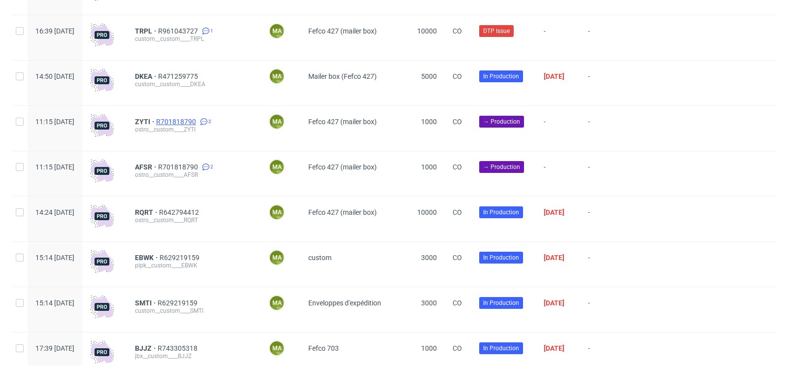
click at [198, 123] on span "R701818790" at bounding box center [177, 122] width 42 height 8
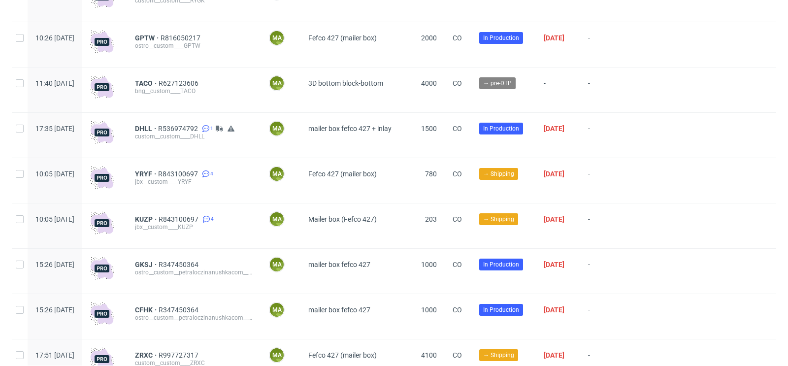
scroll to position [1559, 0]
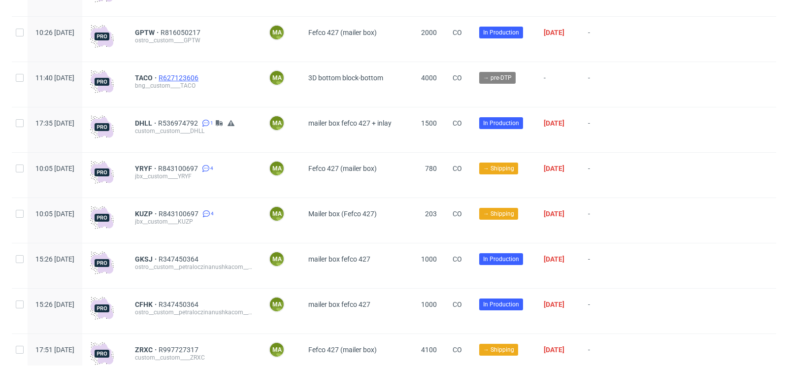
click at [201, 81] on span "R627123606" at bounding box center [180, 78] width 42 height 8
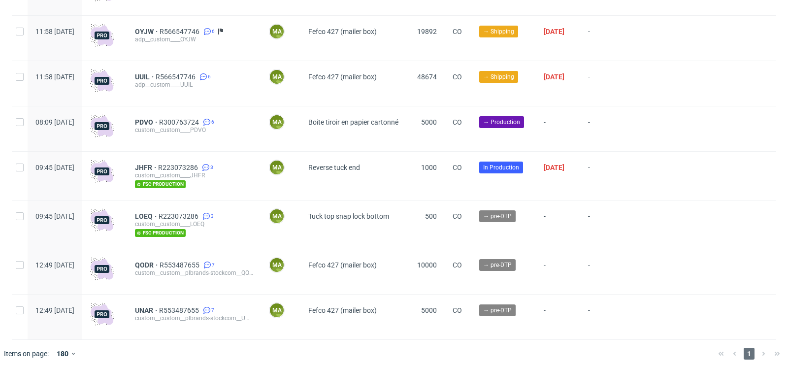
scroll to position [2709, 0]
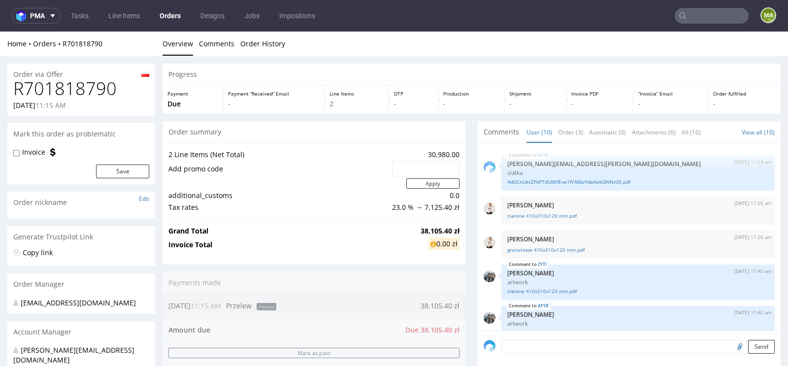
scroll to position [216, 0]
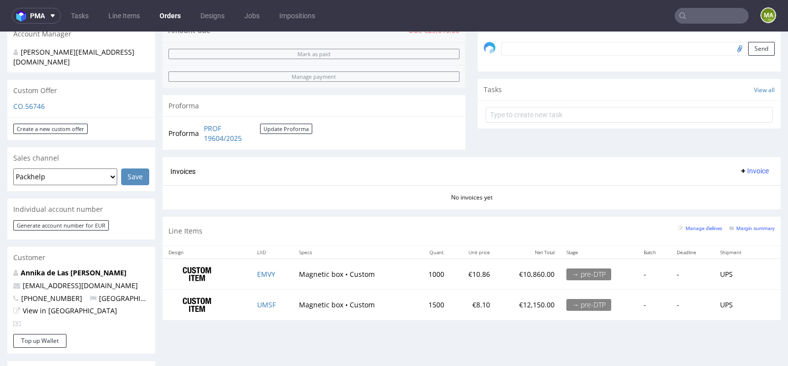
scroll to position [304, 0]
